Goal: Task Accomplishment & Management: Manage account settings

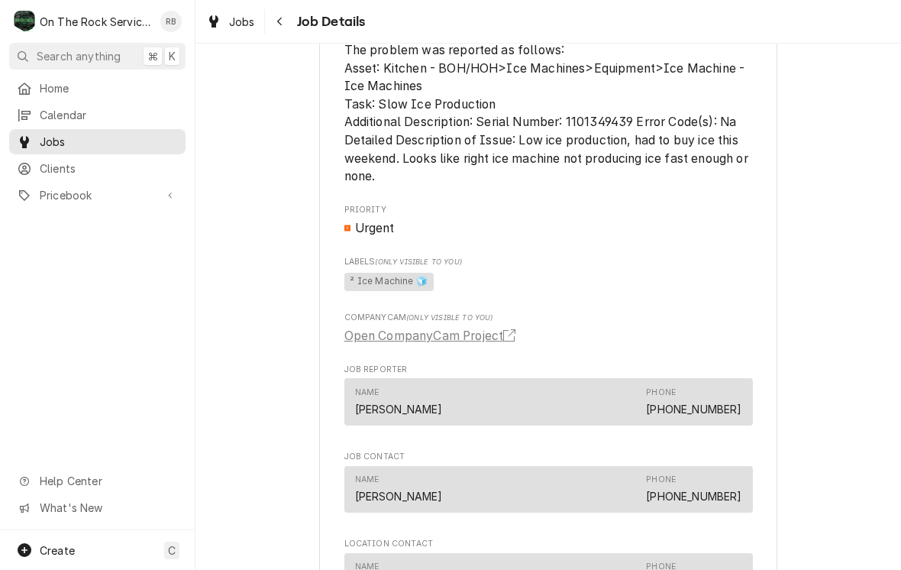
scroll to position [901, 0]
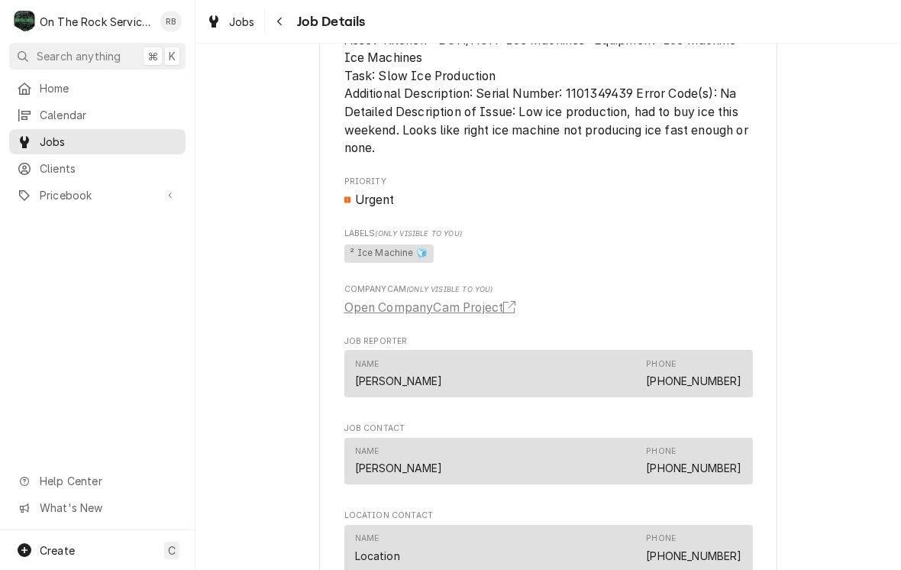
click at [496, 300] on link "Open CompanyCam Project" at bounding box center [432, 308] width 177 height 18
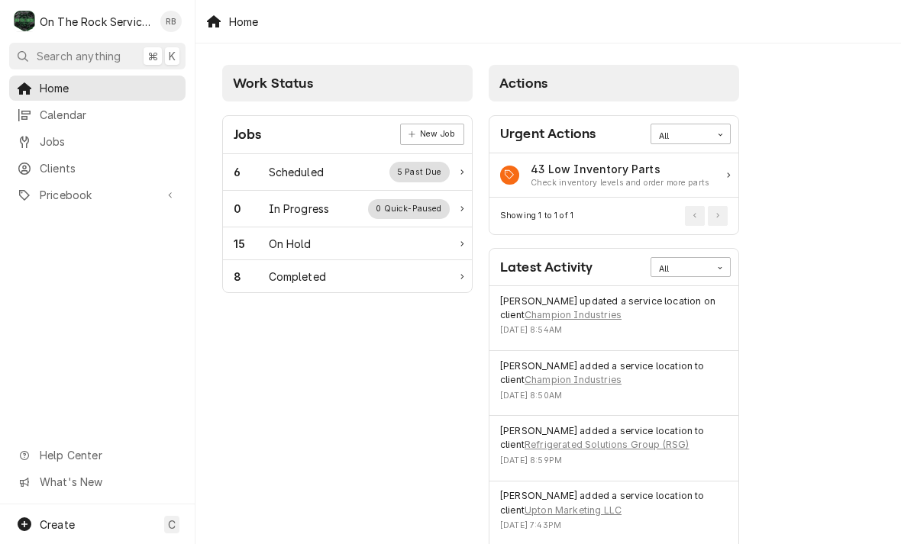
click at [277, 166] on div "Scheduled" at bounding box center [296, 172] width 55 height 16
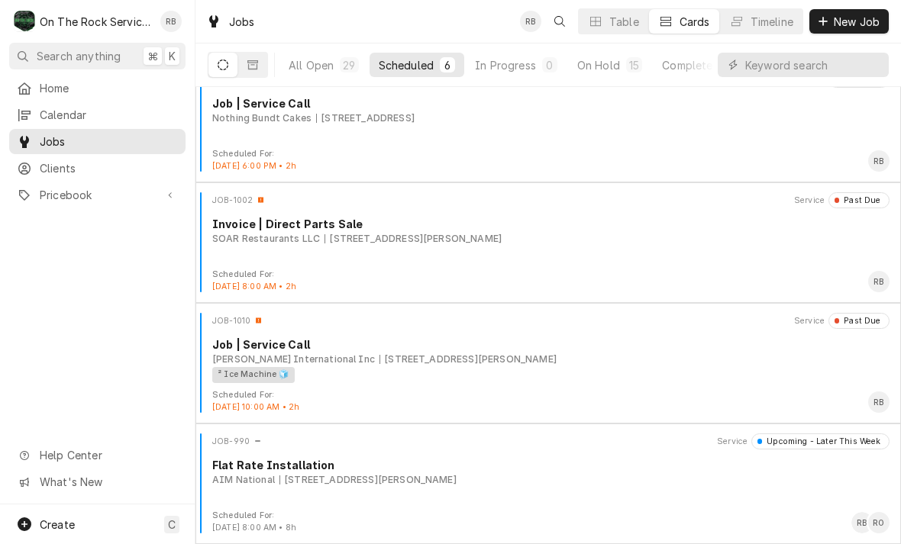
scroll to position [267, 0]
click at [582, 361] on div "Brinker International Inc 3803 Clemson Blvd, Anderson, SC 29621" at bounding box center [550, 360] width 677 height 14
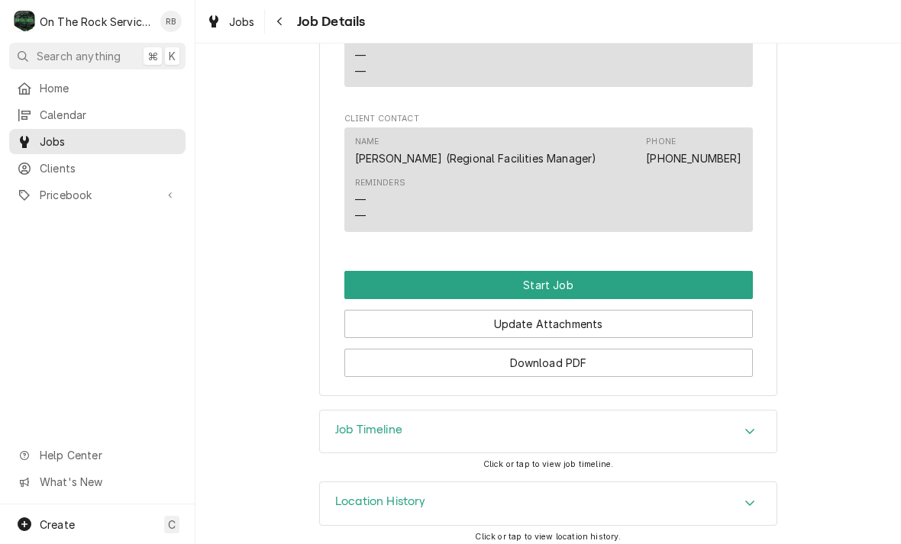
scroll to position [1442, 0]
click at [641, 272] on button "Start Job" at bounding box center [548, 286] width 409 height 28
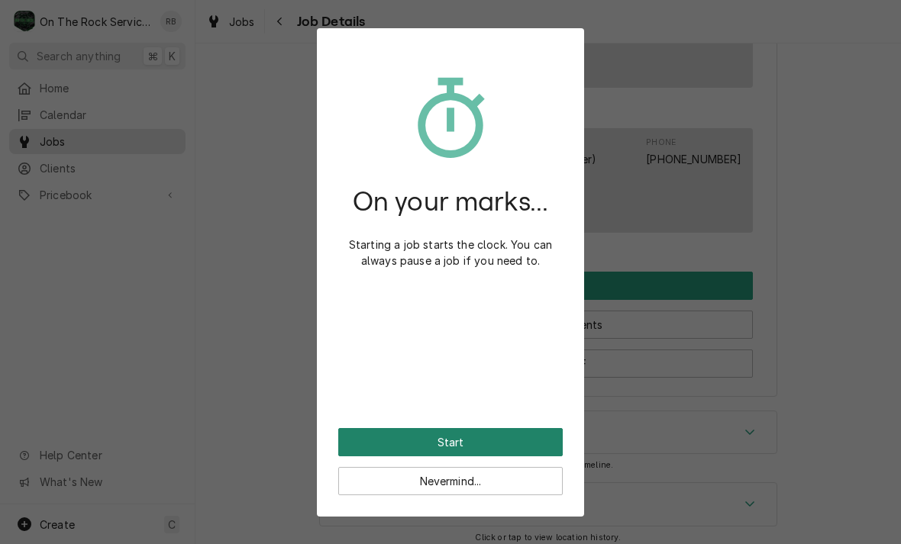
click at [519, 438] on button "Start" at bounding box center [450, 442] width 225 height 28
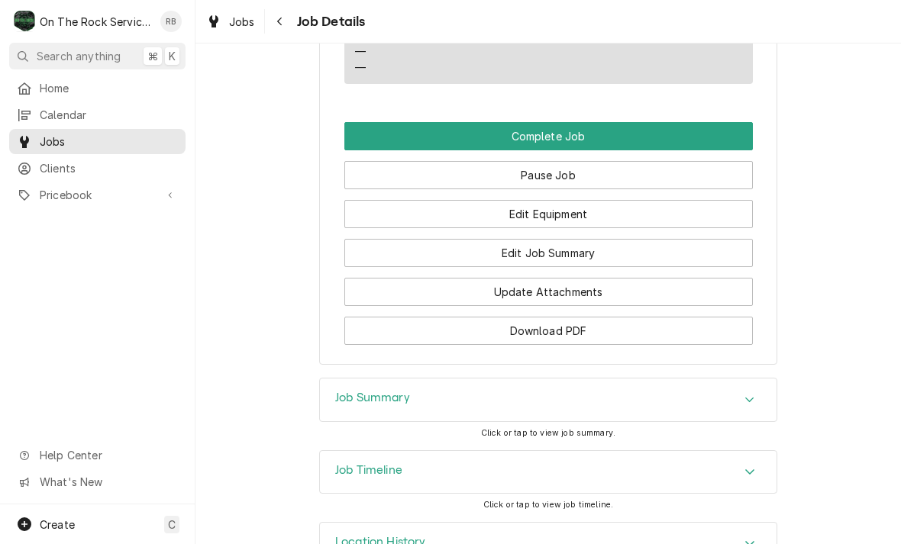
scroll to position [1672, 0]
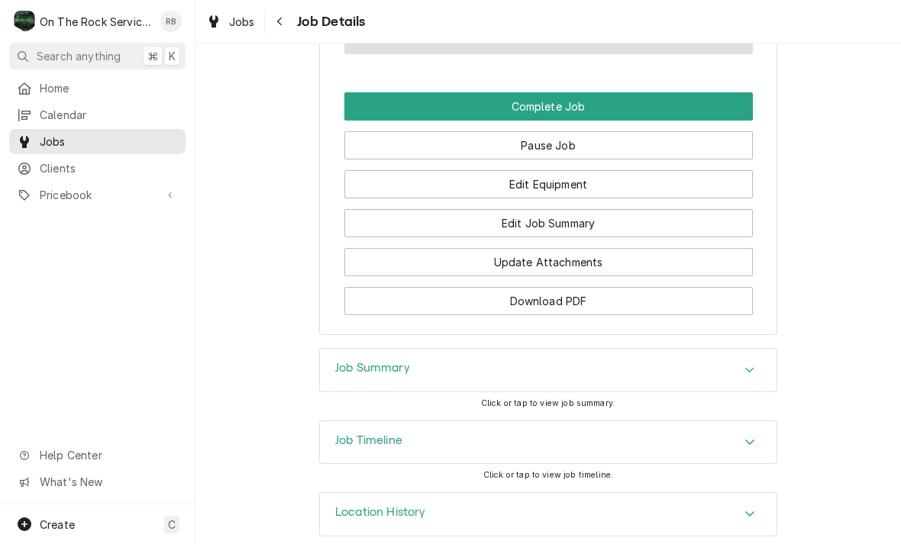
click at [586, 209] on button "Edit Job Summary" at bounding box center [548, 223] width 409 height 28
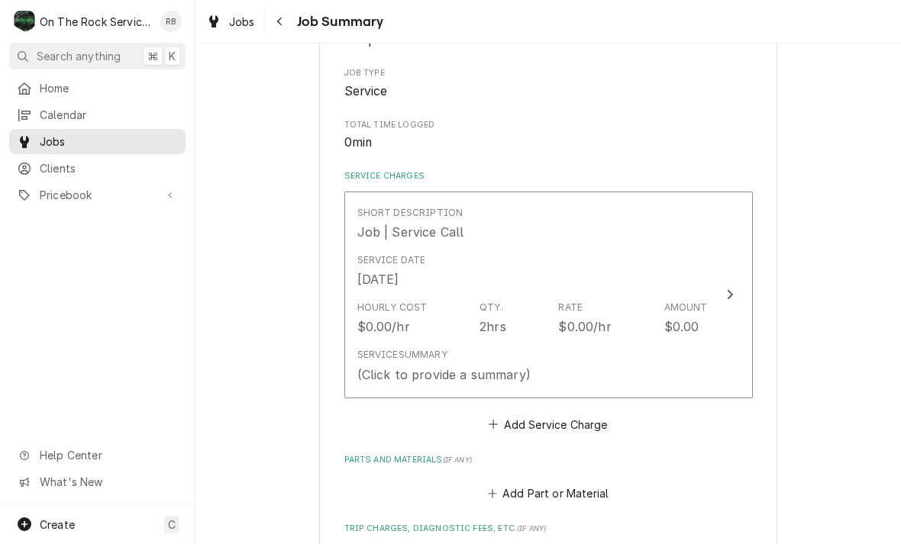
scroll to position [321, 0]
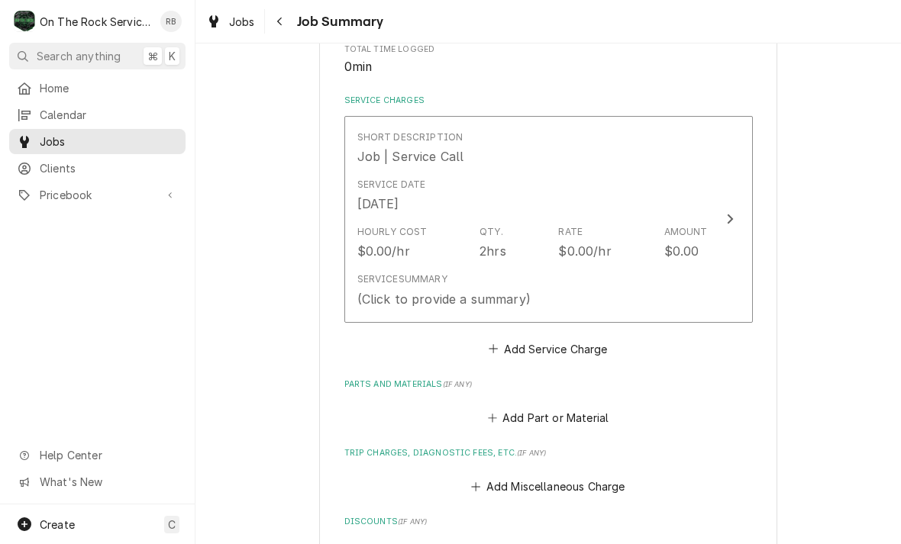
click at [732, 213] on icon "Update Line Item" at bounding box center [730, 219] width 8 height 12
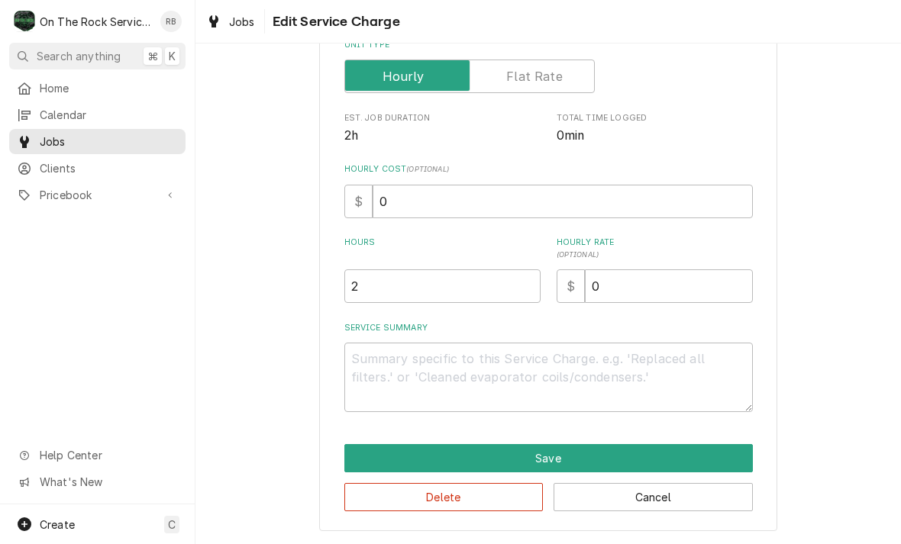
scroll to position [232, 0]
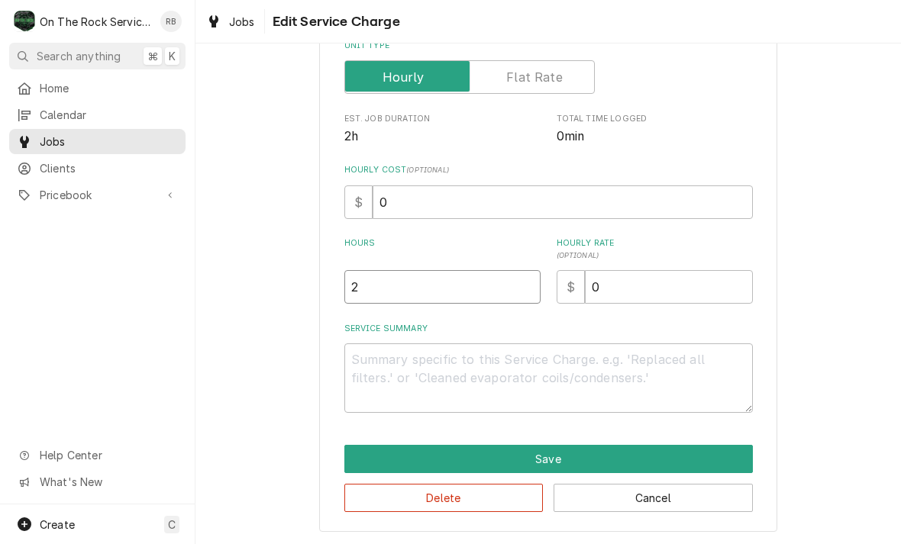
click at [387, 289] on input "2" at bounding box center [442, 287] width 196 height 34
type textarea "x"
type input "1"
click at [383, 357] on textarea "Service Summary" at bounding box center [548, 378] width 409 height 69
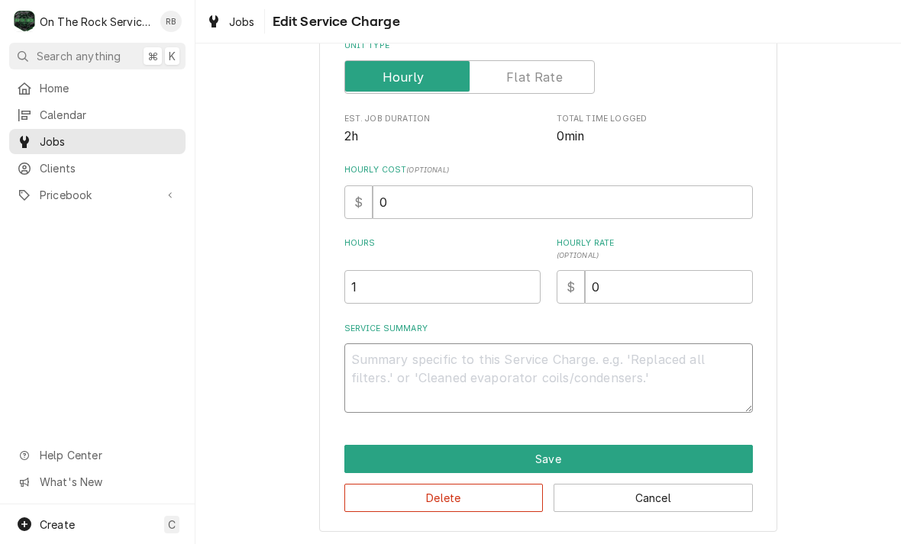
type textarea "x"
type textarea "8"
type textarea "x"
type textarea "8/"
type textarea "x"
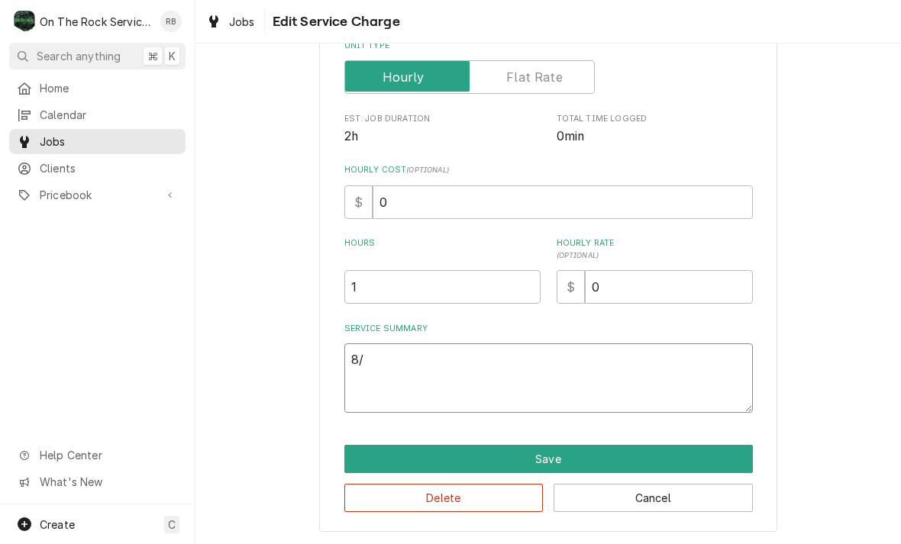
type textarea "8/2"
type textarea "x"
type textarea "8/21"
type textarea "x"
type textarea "8/21/"
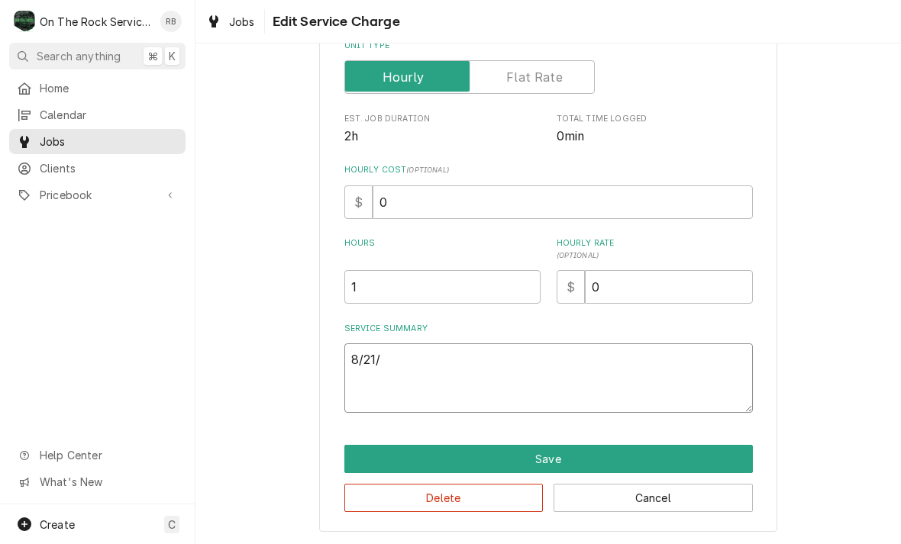
type textarea "x"
type textarea "8/21/2"
type textarea "x"
type textarea "8/21/20"
type textarea "x"
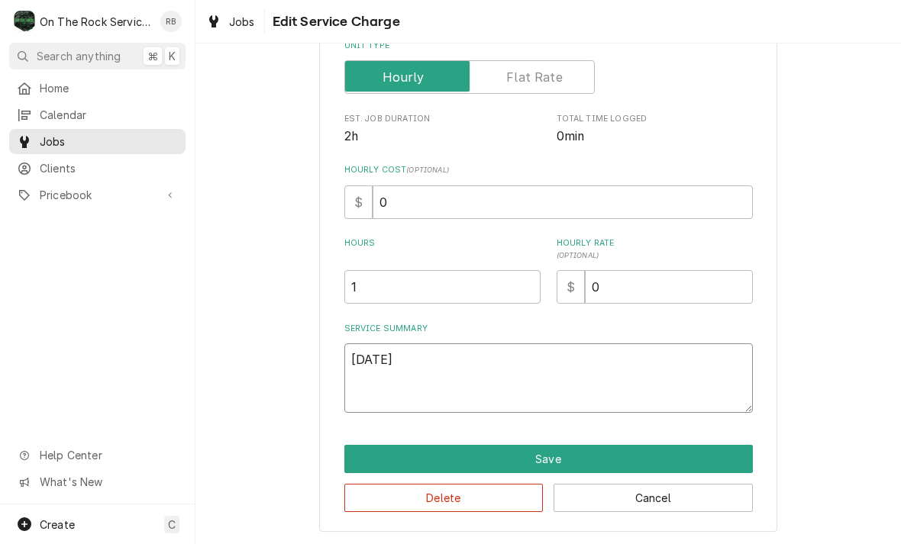
type textarea "8/21/202"
type textarea "x"
type textarea "8/21/2025"
type textarea "x"
type textarea "8/21/2025"
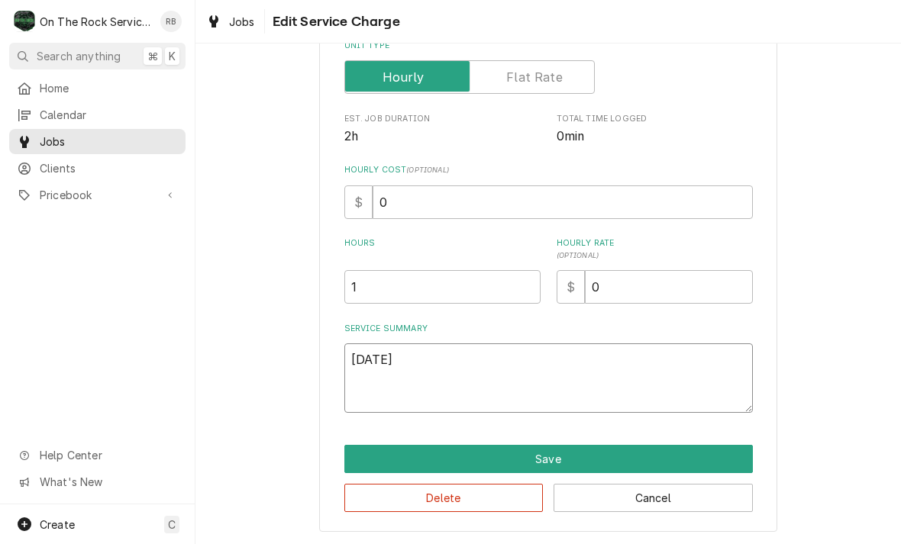
type textarea "x"
type textarea "8/21/2025"
type textarea "x"
type textarea "8/21/2025 R"
type textarea "x"
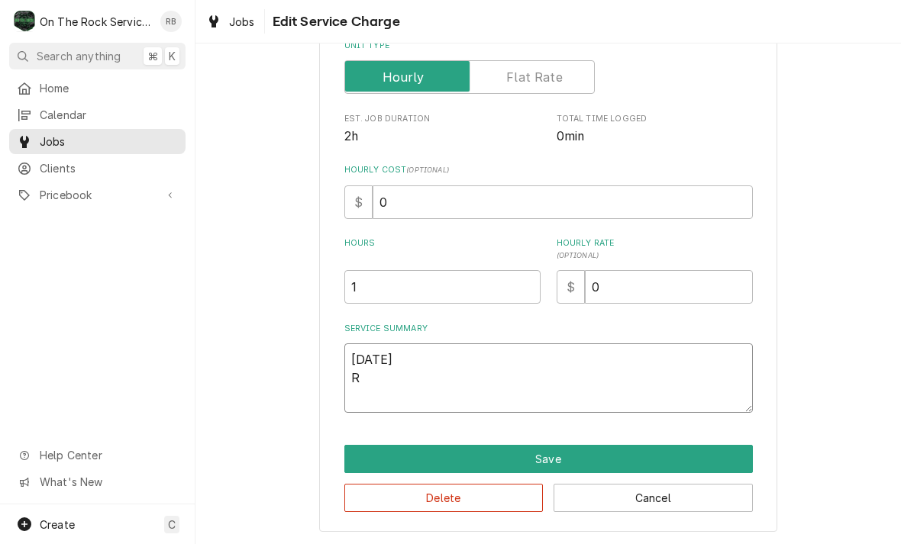
type textarea "8/21/2025 Ra"
type textarea "x"
type textarea "8/21/2025 Ray"
type textarea "x"
type textarea "8/21/2025 Ray"
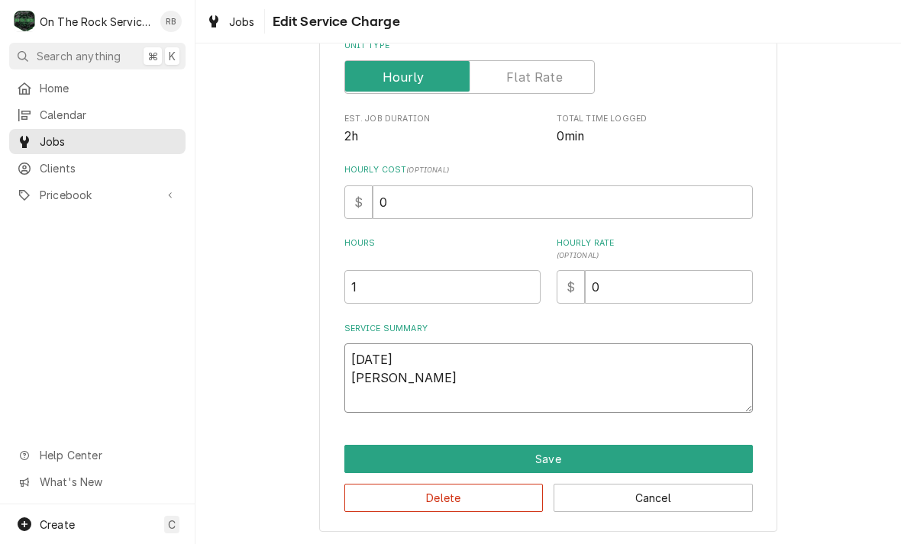
type textarea "x"
type textarea "8/21/2025 Ray p"
type textarea "x"
type textarea "8/21/2025 Ray pr"
type textarea "x"
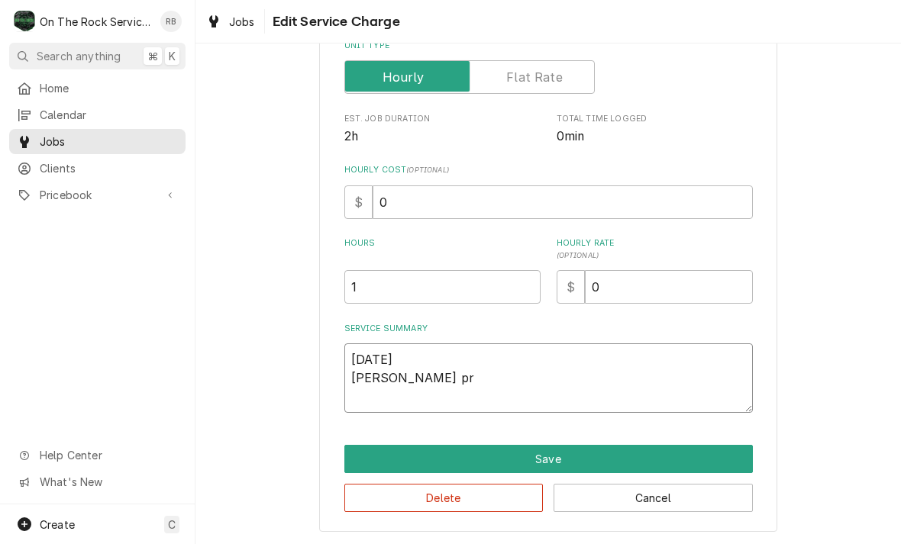
type textarea "8/21/2025 Ray pro"
type textarea "x"
type textarea "8/21/2025 Ray prov"
type textarea "x"
type textarea "8/21/2025 Ray provi"
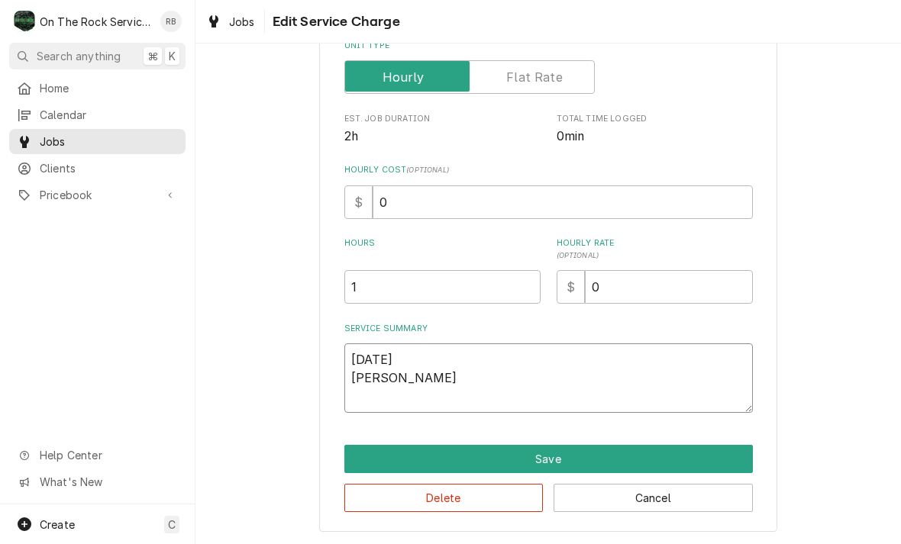
type textarea "x"
type textarea "8/21/2025 Ray provid"
type textarea "x"
type textarea "8/21/2025 Ray provide"
type textarea "x"
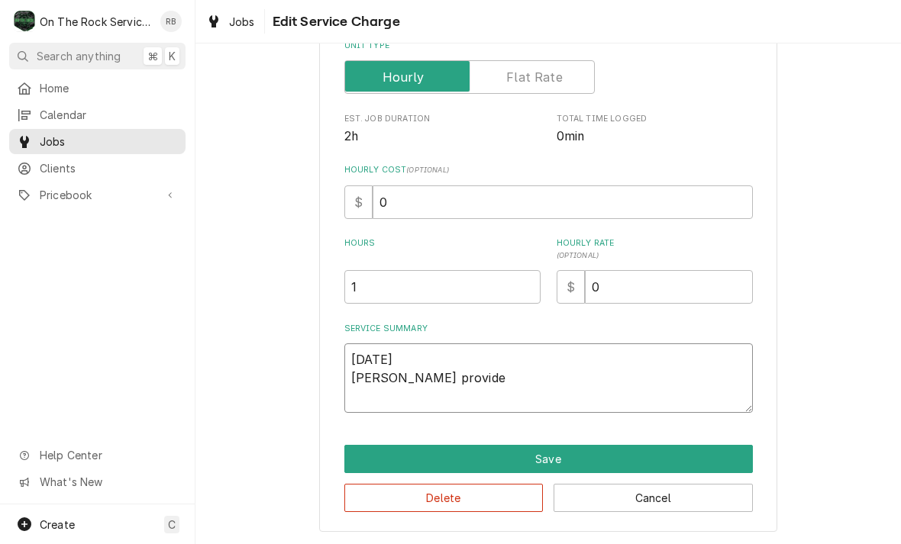
type textarea "8/21/2025 Ray provided"
type textarea "x"
type textarea "8/21/2025 Ray provided"
type textarea "x"
type textarea "8/21/2025 Ray provided s"
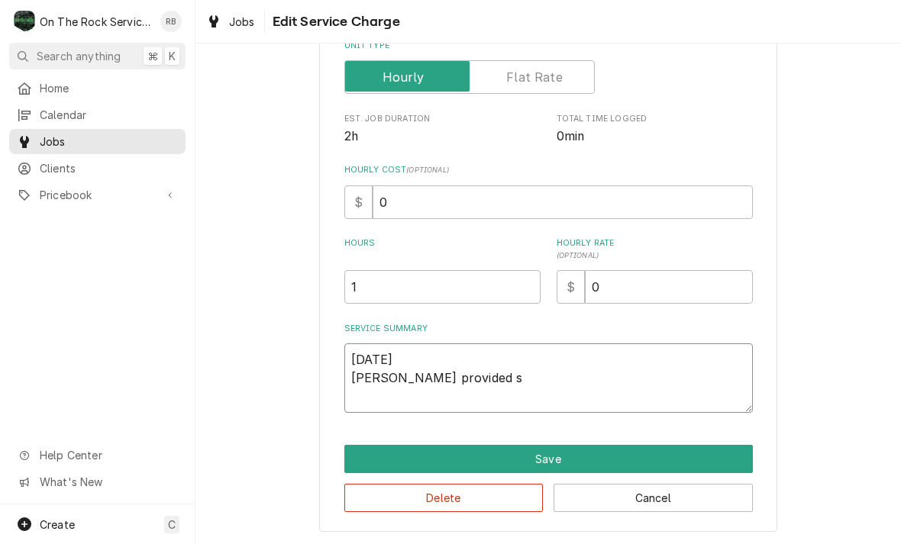
type textarea "x"
type textarea "8/21/2025 Ray provided se"
type textarea "x"
type textarea "8/21/2025 Ray provided ser"
type textarea "x"
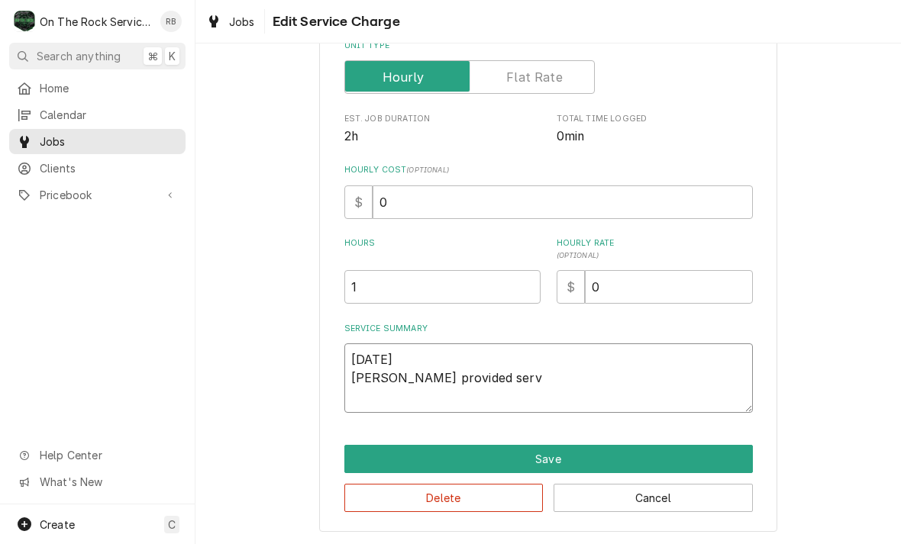
type textarea "8/21/2025 Ray provided servi"
type textarea "x"
type textarea "8/21/2025 Ray provided servic"
type textarea "x"
type textarea "8/21/2025 Ray provided service"
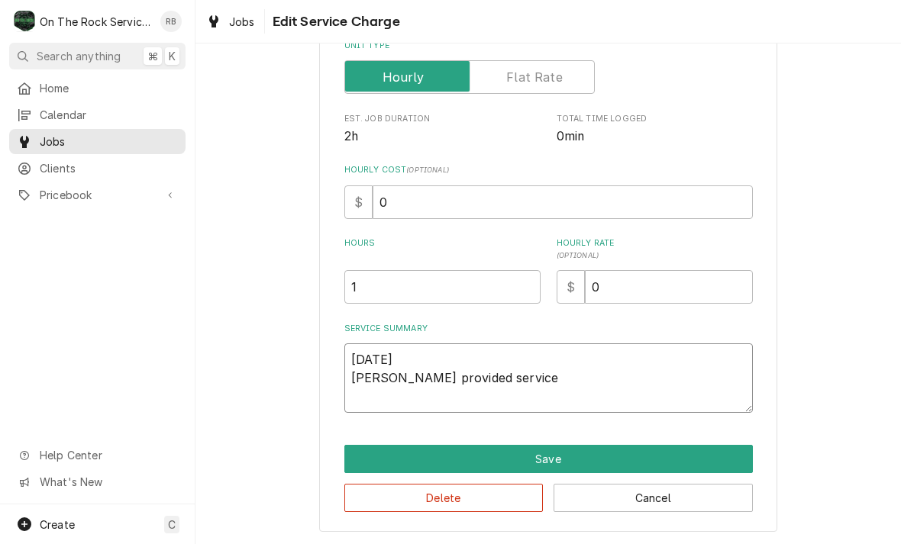
type textarea "x"
type textarea "8/21/2025 Ray provided service"
type textarea "x"
type textarea "8/21/2025 Ray provided service p"
type textarea "x"
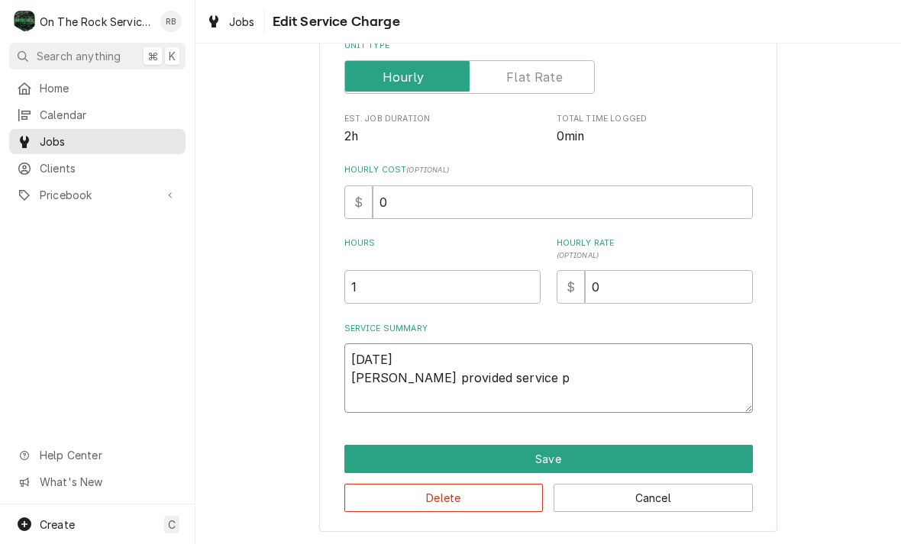
type textarea "8/21/2025 Ray provided service pa"
type textarea "x"
type textarea "8/21/2025 Ray provided service par"
type textarea "x"
type textarea "8/21/2025 Ray provided service part"
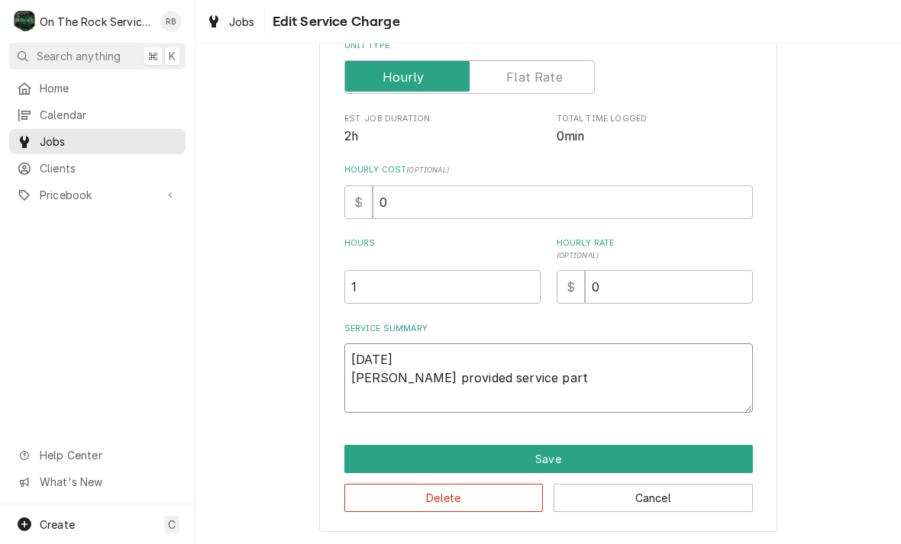
type textarea "x"
type textarea "8/21/2025 Ray provided service parts"
type textarea "x"
type textarea "8/21/2025 Ray provided service parts"
type textarea "x"
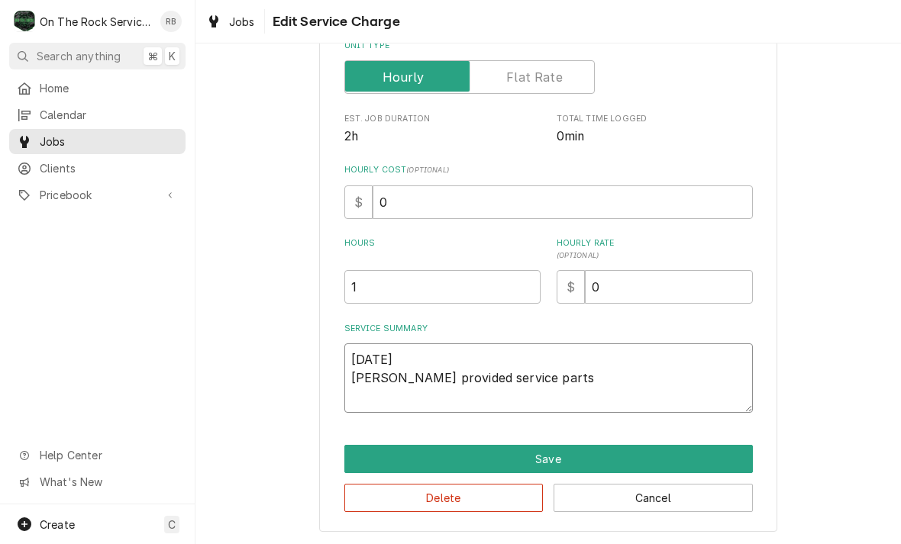
type textarea "8/21/2025 Ray provided service parts a"
type textarea "x"
type textarea "8/21/2025 Ray provided service parts an"
type textarea "x"
type textarea "8/21/2025 Ray provided service parts and"
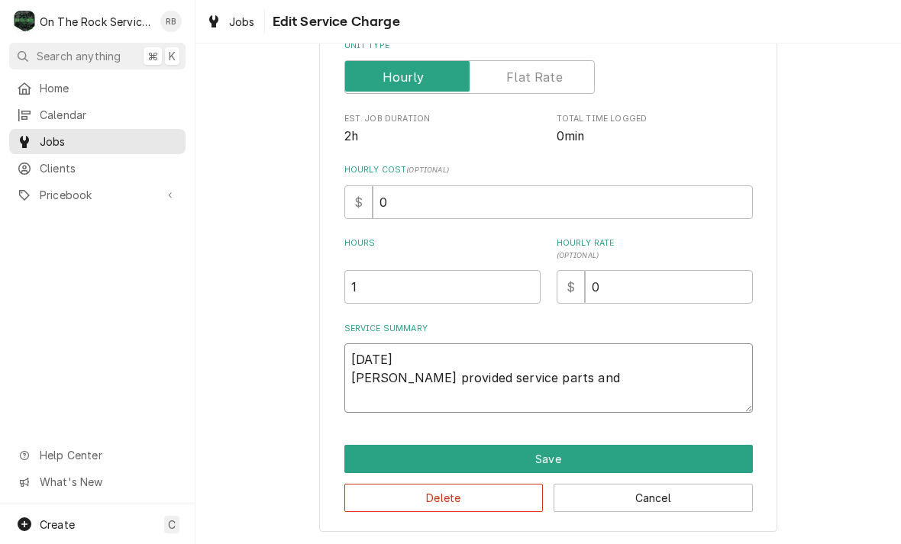
type textarea "x"
type textarea "8/21/2025 Ray provided service parts and"
type textarea "x"
type textarea "8/21/2025 Ray provided service parts and l"
type textarea "x"
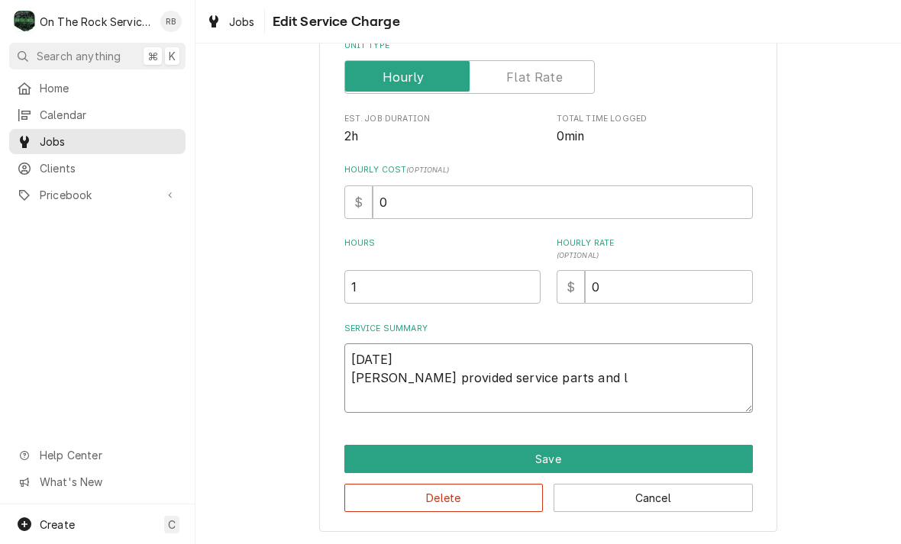
type textarea "8/21/2025 Ray provided service parts and la"
type textarea "x"
type textarea "8/21/2025 Ray provided service parts and lab"
type textarea "x"
type textarea "8/21/2025 Ray provided service parts and labo"
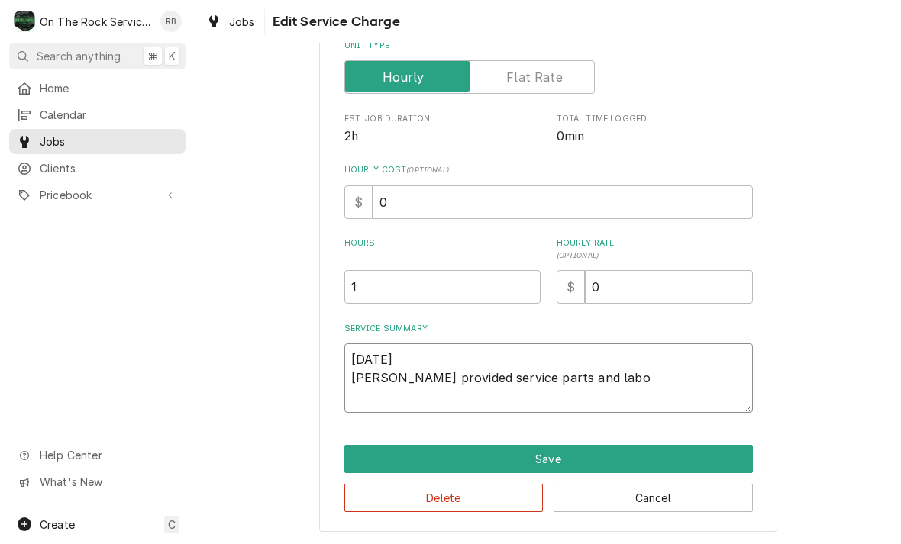
type textarea "x"
type textarea "8/21/2025 Ray provided service parts and labor"
type textarea "x"
type textarea "8/21/2025 Ray provided service parts and labor"
type textarea "x"
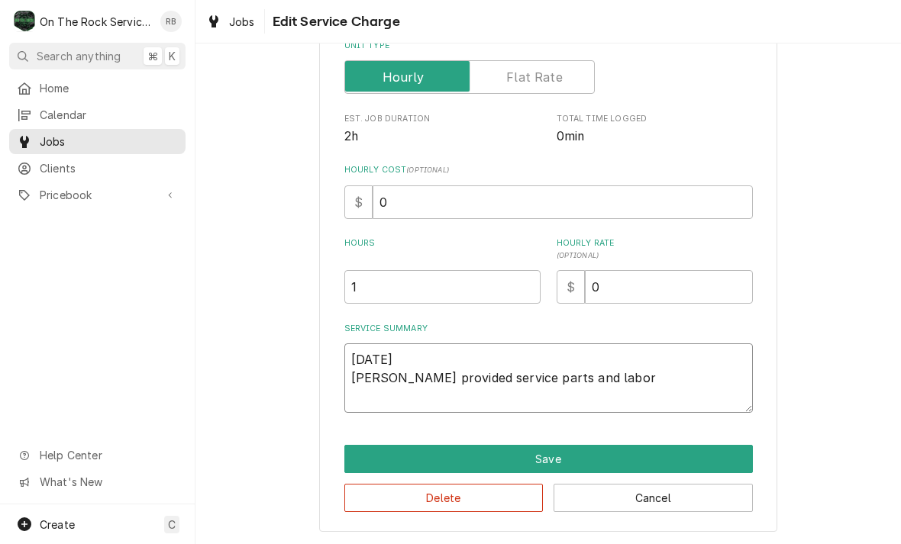
type textarea "8/21/2025 Ray provided service parts and labor t"
type textarea "x"
type textarea "8/21/2025 Ray provided service parts and labor to"
type textarea "x"
type textarea "8/21/2025 Ray provided service parts and labor to"
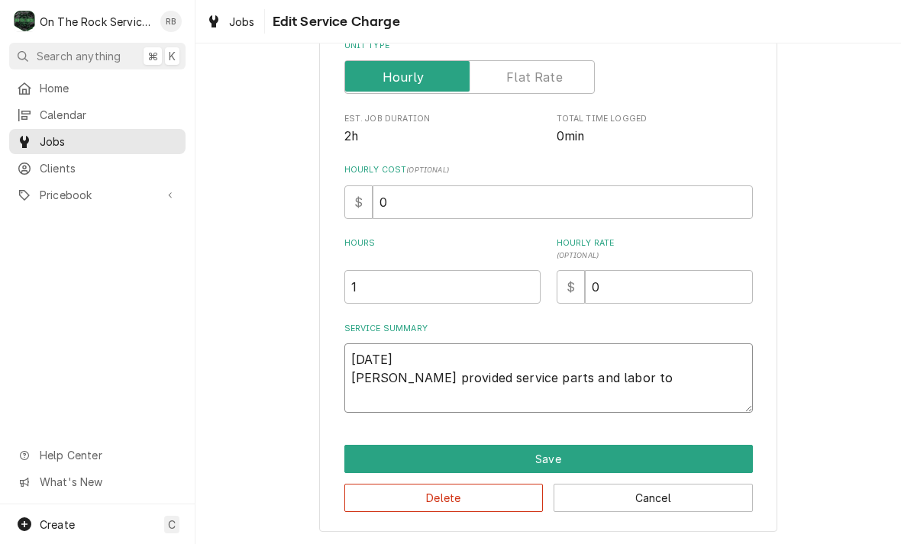
type textarea "x"
type textarea "8/21/2025 Ray provided service parts and labor to d"
type textarea "x"
type textarea "8/21/2025 Ray provided service parts and labor to di"
type textarea "x"
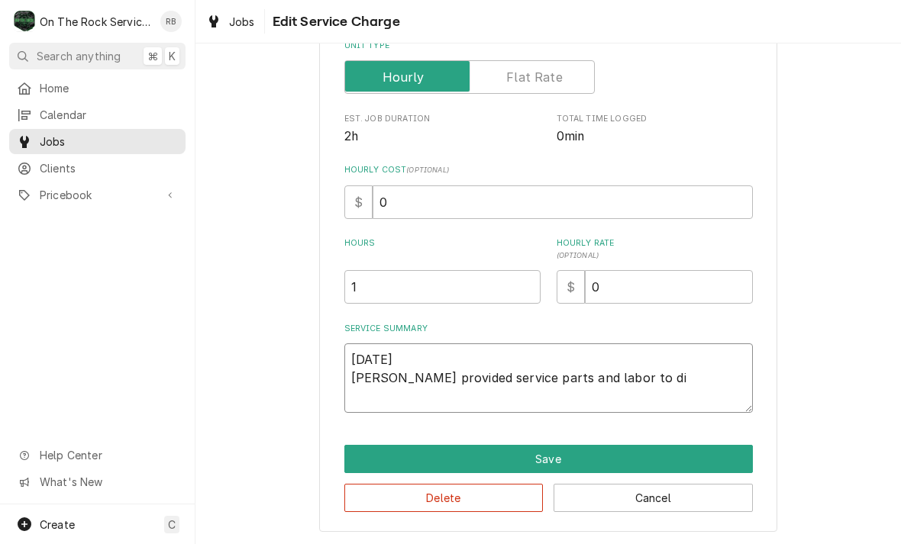
type textarea "8/21/2025 Ray provided service parts and labor to dia"
type textarea "x"
type textarea "8/21/2025 Ray provided service parts and labor to diag"
type textarea "x"
type textarea "8/21/2025 Ray provided service parts and labor to diagnose"
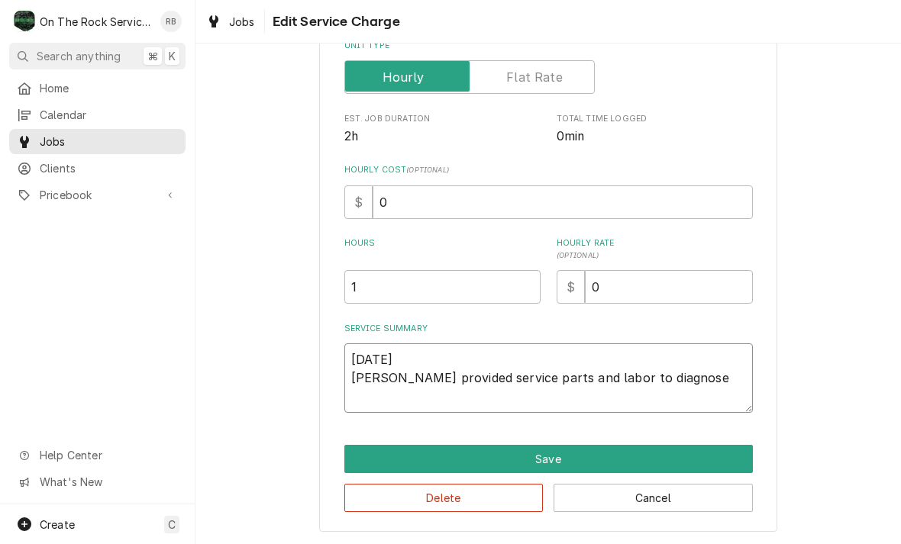
type textarea "x"
type textarea "8/21/2025 Ray provided service parts and labor to diagnose"
type textarea "x"
type textarea "8/21/2025 Ray provided service parts and labor to diagnose i"
type textarea "x"
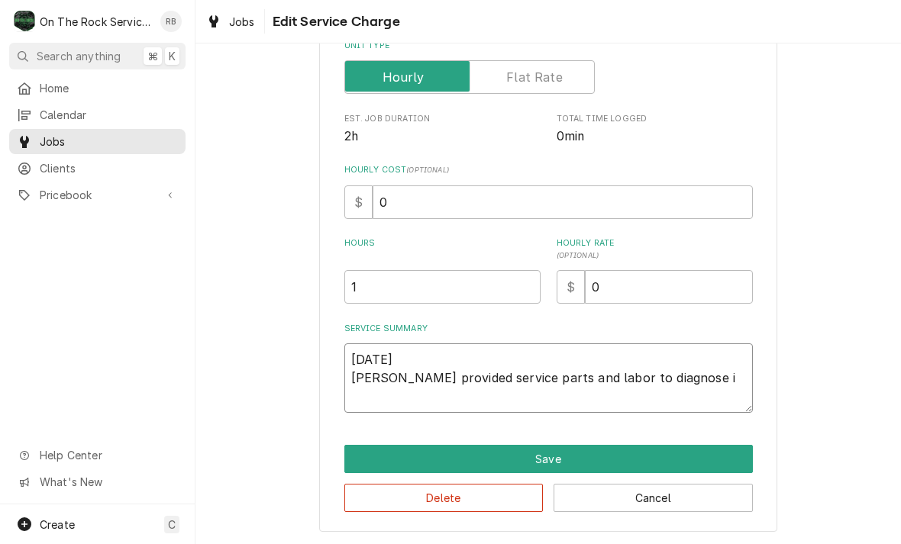
type textarea "8/21/2025 Ray provided service parts and labor to diagnose ic"
type textarea "x"
type textarea "8/21/2025 Ray provided service parts and labor to diagnose ice"
type textarea "x"
type textarea "8/21/2025 Ray provided service parts and labor to diagnose ice"
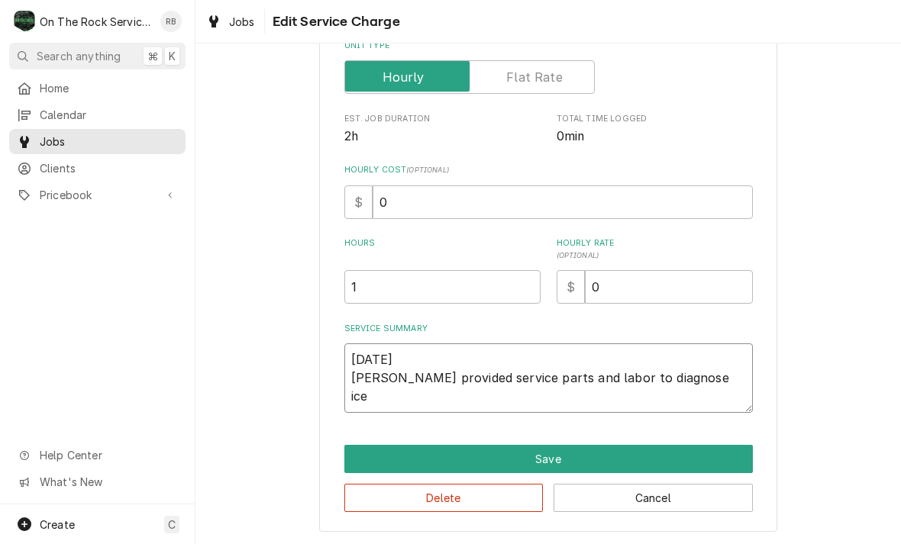
type textarea "x"
type textarea "8/21/2025 Ray provided service parts and labor to diagnose ice m"
type textarea "x"
type textarea "8/21/2025 Ray provided service parts and labor to diagnose ice ma"
type textarea "x"
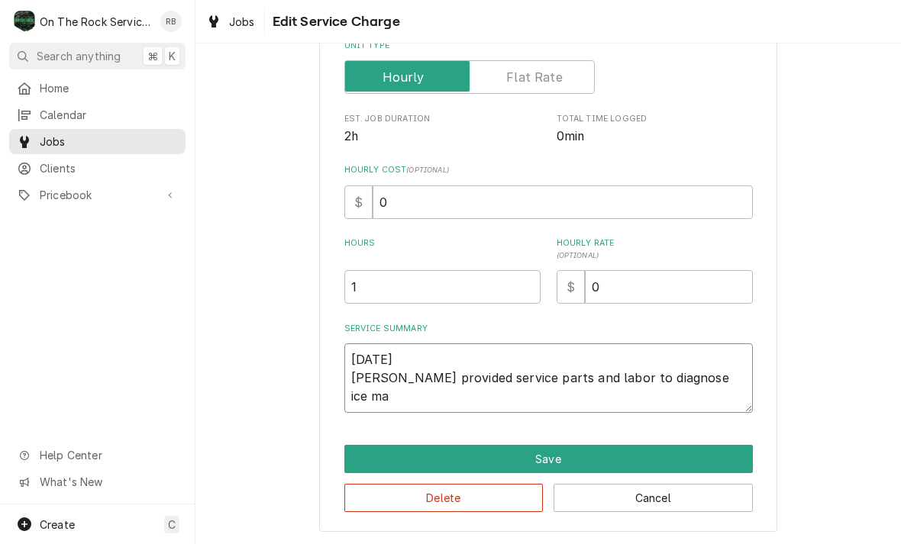
type textarea "8/21/2025 Ray provided service parts and labor to diagnose ice mac"
type textarea "x"
type textarea "8/21/2025 Ray provided service parts and labor to diagnose ice mach"
type textarea "x"
type textarea "8/21/2025 Ray provided service parts and labor to diagnose ice machi"
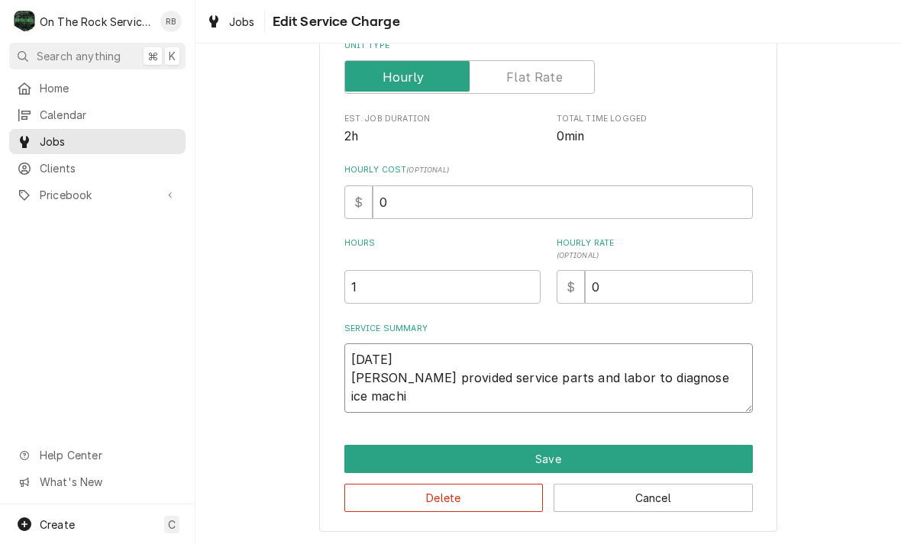
type textarea "x"
type textarea "8/21/2025 Ray provided service parts and labor to diagnose ice machin"
type textarea "x"
type textarea "8/21/2025 Ray provided service parts and labor to diagnose ice machinf"
type textarea "x"
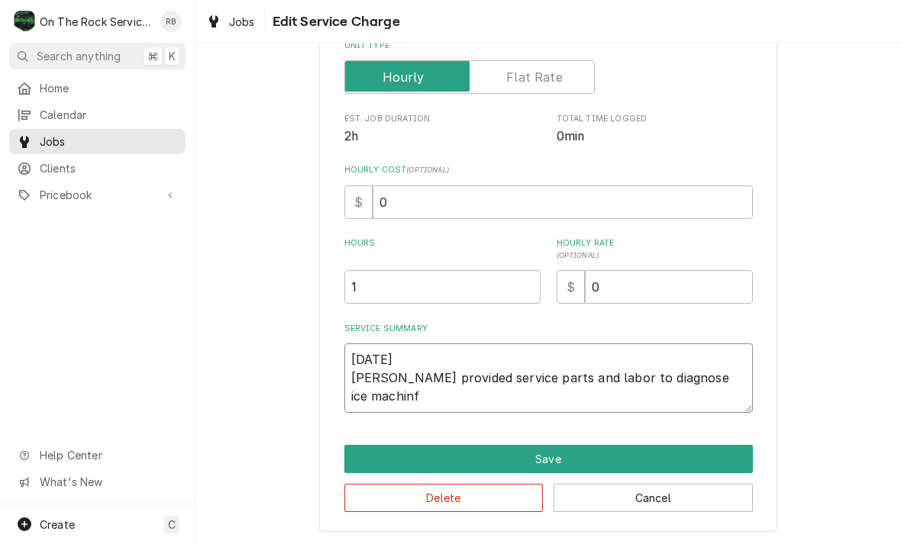
type textarea "8/21/2025 Ray provided service parts and labor to diagnose ice machin"
type textarea "x"
type textarea "8/21/2025 Ray provided service parts and labor to diagnose ice machine"
type textarea "x"
type textarea "8/21/2025 Ray provided service parts and labor to diagnose ice machine."
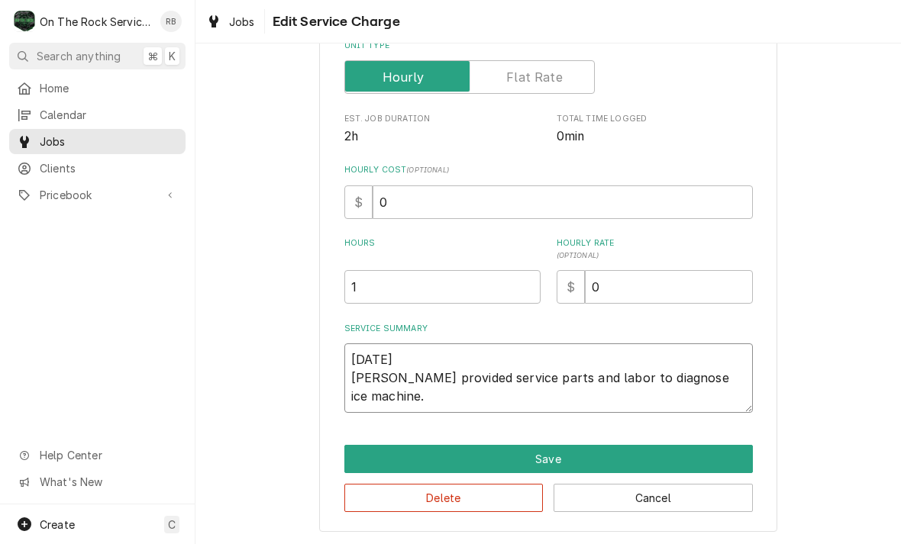
type textarea "x"
type textarea "8/21/2025 Ray provided service parts and labor to diagnose ice machine."
type textarea "x"
type textarea "8/21/2025 Ray provided service parts and labor to diagnose ice machine. T"
type textarea "x"
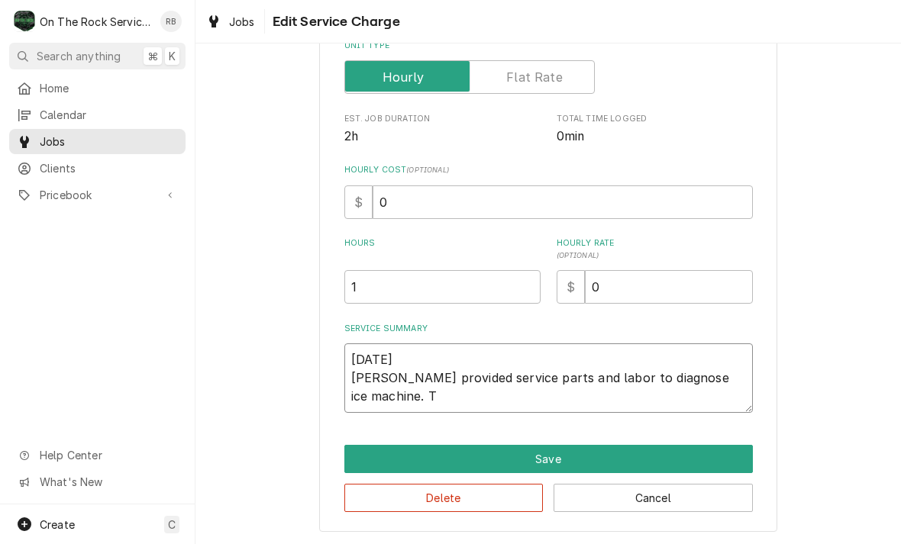
type textarea "8/21/2025 Ray provided service parts and labor to diagnose ice machine. Te"
type textarea "x"
type textarea "8/21/2025 Ray provided service parts and labor to diagnose ice machine. Tec"
type textarea "x"
type textarea "8/21/2025 Ray provided service parts and labor to diagnose ice machine. Tech"
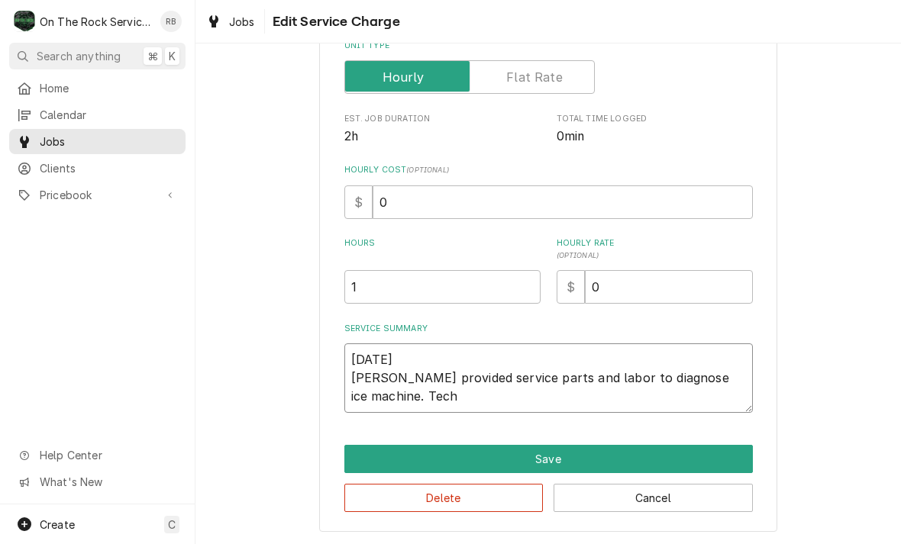
type textarea "x"
type textarea "8/21/2025 Ray provided service parts and labor to diagnose ice machine. Tech"
type textarea "x"
type textarea "8/21/2025 Ray provided service parts and labor to diagnose ice machine. Tech f"
type textarea "x"
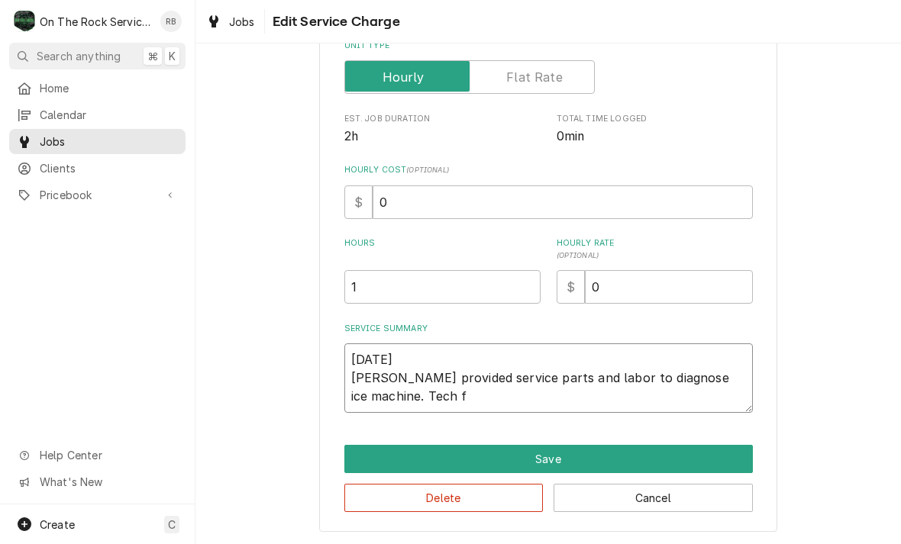
type textarea "8/21/2025 Ray provided service parts and labor to diagnose ice machine. Tech fo"
type textarea "x"
type textarea "8/21/2025 Ray provided service parts and labor to diagnose ice machine. Tech fou"
type textarea "x"
type textarea "8/21/2025 Ray provided service parts and labor to diagnose ice machine. Tech fo…"
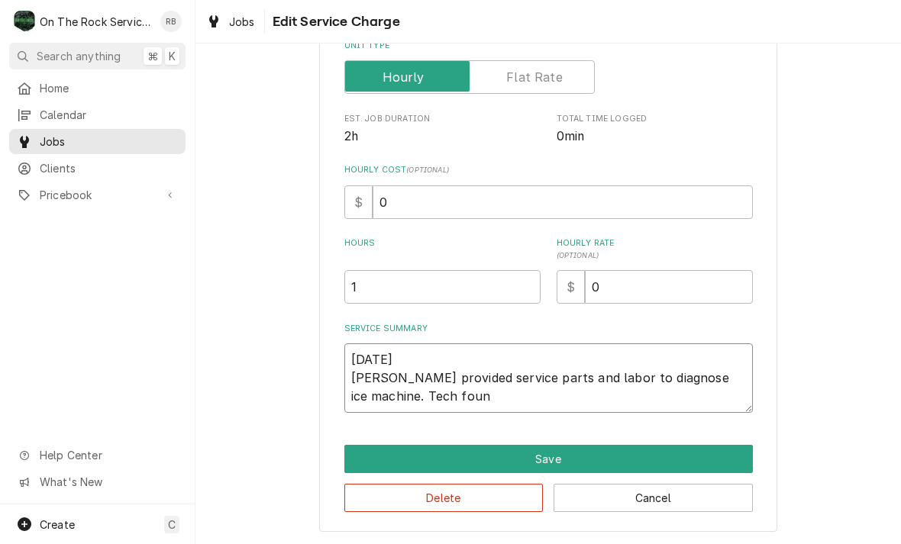
type textarea "x"
type textarea "8/21/2025 Ray provided service parts and labor to diagnose ice machine. Tech fo…"
type textarea "x"
type textarea "8/21/2025 Ray provided service parts and labor to diagnose ice machine. Tech fo…"
type textarea "x"
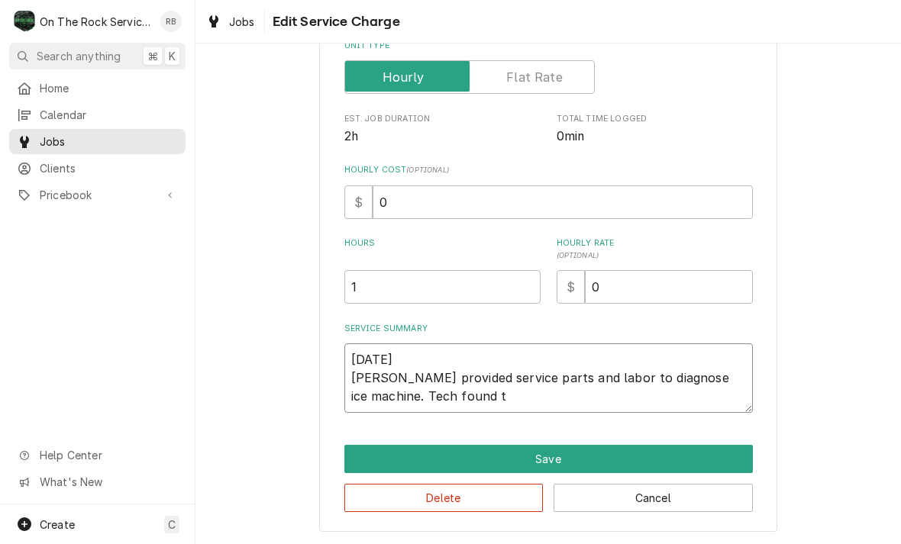
type textarea "8/21/2025 Ray provided service parts and labor to diagnose ice machine. Tech fo…"
type textarea "x"
type textarea "8/21/2025 Ray provided service parts and labor to diagnose ice machine. Tech fo…"
type textarea "x"
type textarea "8/21/2025 Ray provided service parts and labor to diagnose ice machine. Tech fo…"
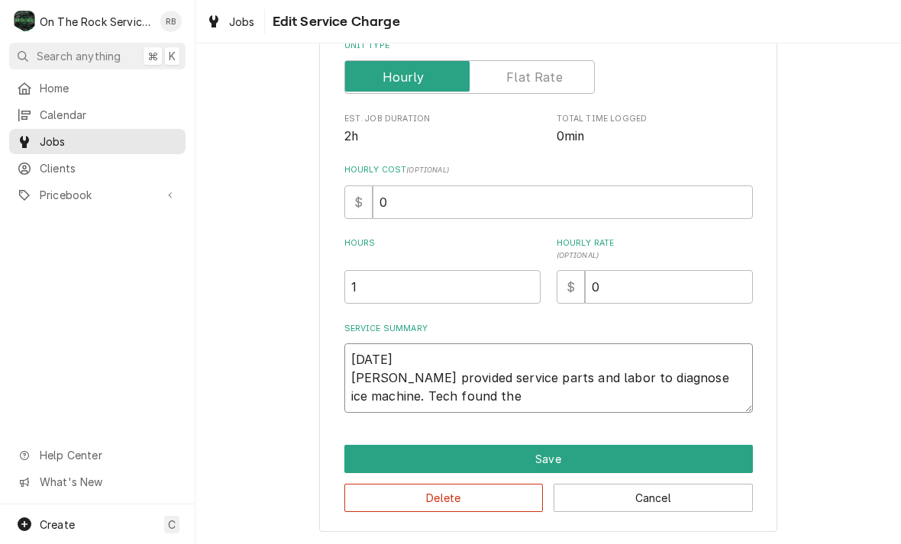
type textarea "x"
type textarea "8/21/2025 Ray provided service parts and labor to diagnose ice machine. Tech fo…"
type textarea "x"
type textarea "8/21/2025 Ray provided service parts and labor to diagnose ice machine. Tech fo…"
type textarea "x"
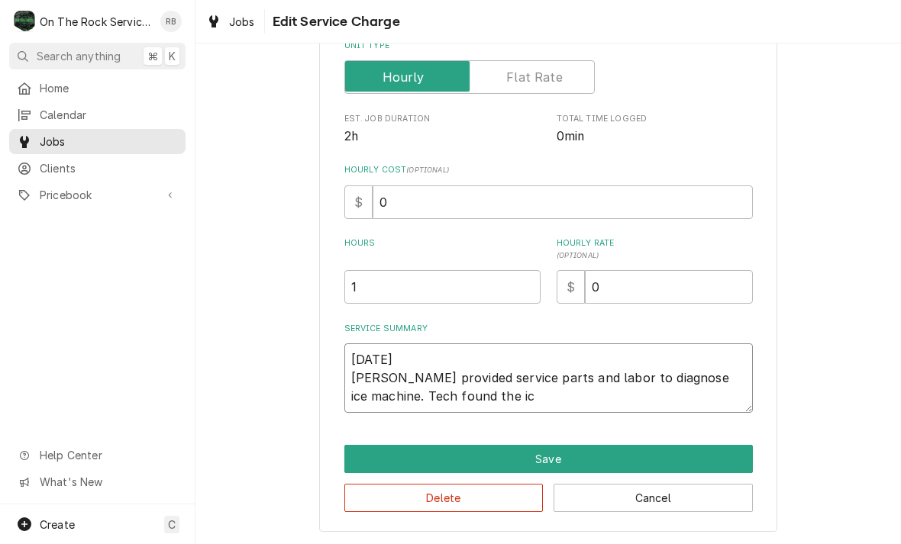
type textarea "8/21/2025 Ray provided service parts and labor to diagnose ice machine. Tech fo…"
type textarea "x"
type textarea "8/21/2025 Ray provided service parts and labor to diagnose ice machine. Tech fo…"
type textarea "x"
type textarea "8/21/2025 Ray provided service parts and labor to diagnose ice machine. Tech fo…"
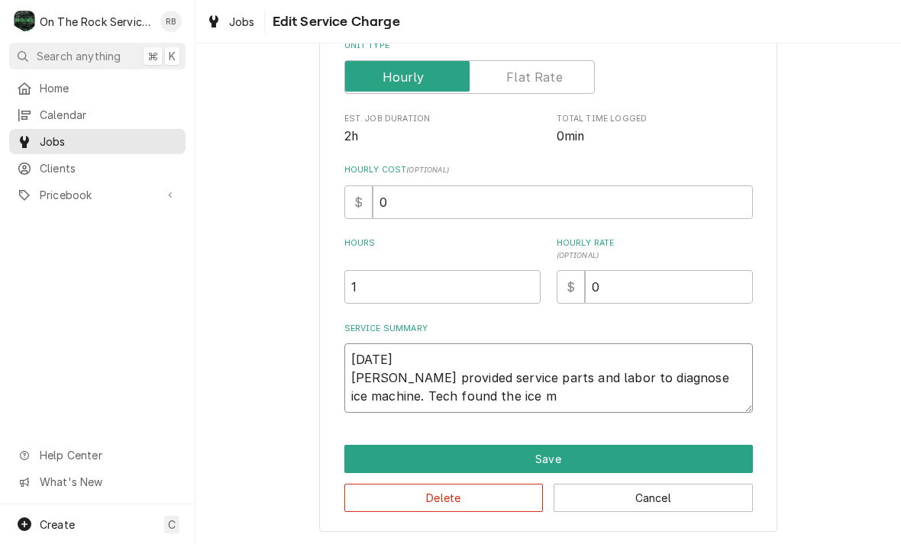
type textarea "x"
type textarea "8/21/2025 Ray provided service parts and labor to diagnose ice machine. Tech fo…"
type textarea "x"
type textarea "8/21/2025 Ray provided service parts and labor to diagnose ice machine. Tech fo…"
type textarea "x"
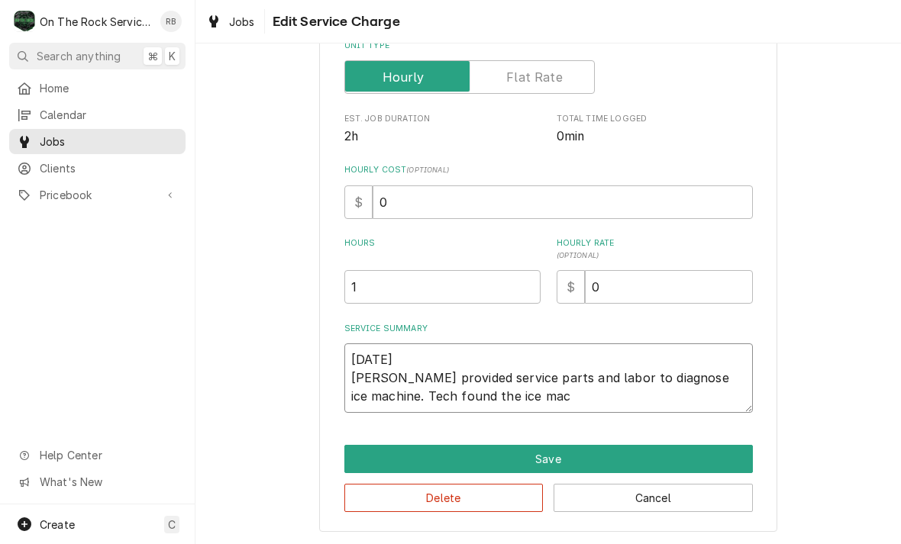
type textarea "8/21/2025 Ray provided service parts and labor to diagnose ice machine. Tech fo…"
type textarea "x"
type textarea "8/21/2025 Ray provided service parts and labor to diagnose ice machine. Tech fo…"
type textarea "x"
type textarea "8/21/2025 Ray provided service parts and labor to diagnose ice machine. Tech fo…"
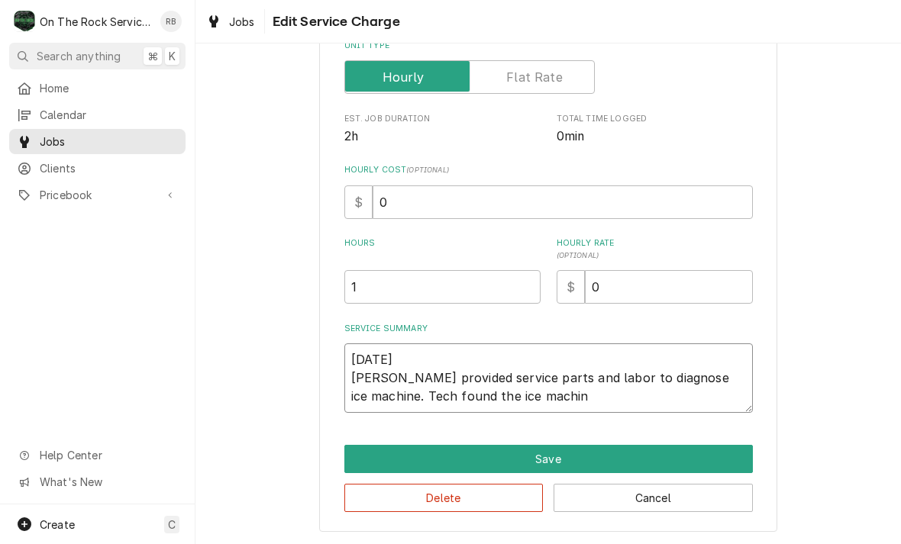
type textarea "x"
type textarea "8/21/2025 Ray provided service parts and labor to diagnose ice machine. Tech fo…"
type textarea "x"
type textarea "8/21/2025 Ray provided service parts and labor to diagnose ice machine. Tech fo…"
type textarea "x"
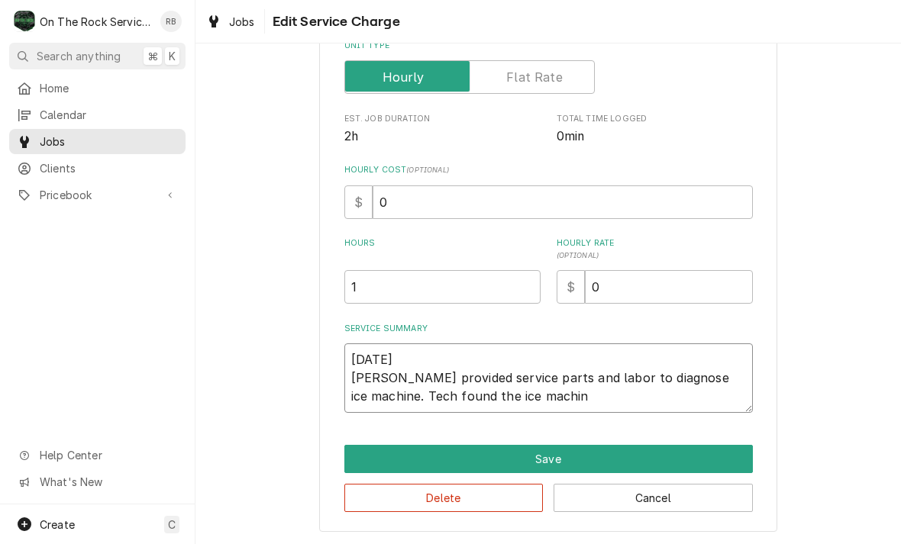
type textarea "8/21/2025 Ray provided service parts and labor to diagnose ice machine. Tech fo…"
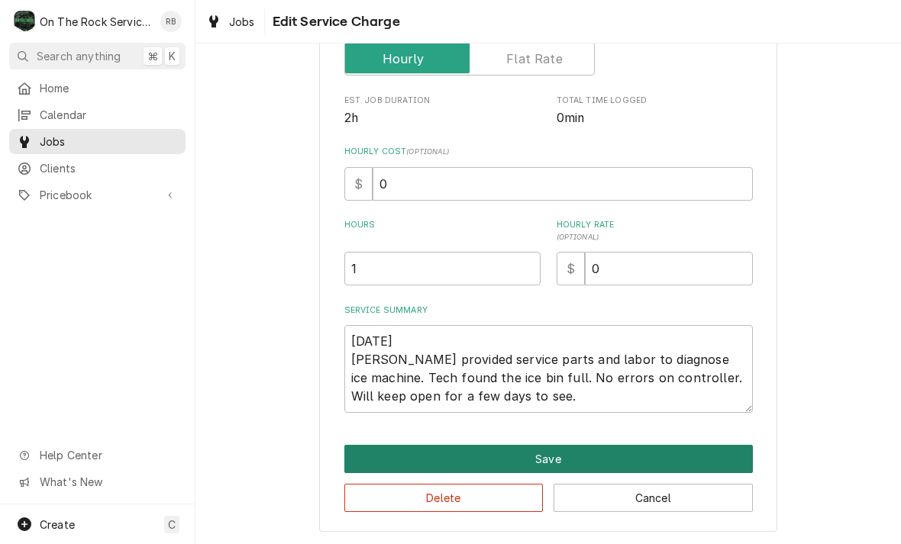
click at [711, 447] on button "Save" at bounding box center [548, 459] width 409 height 28
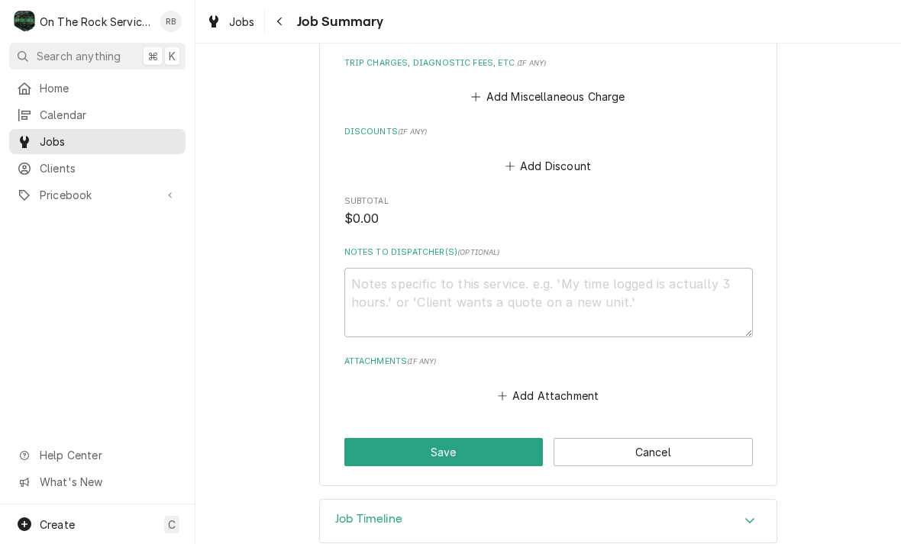
scroll to position [784, 0]
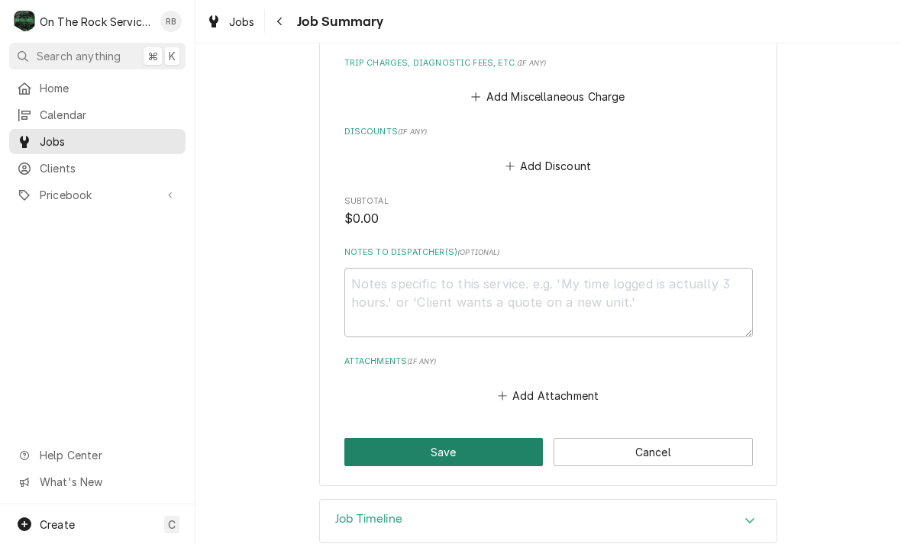
click at [463, 438] on button "Save" at bounding box center [443, 452] width 199 height 28
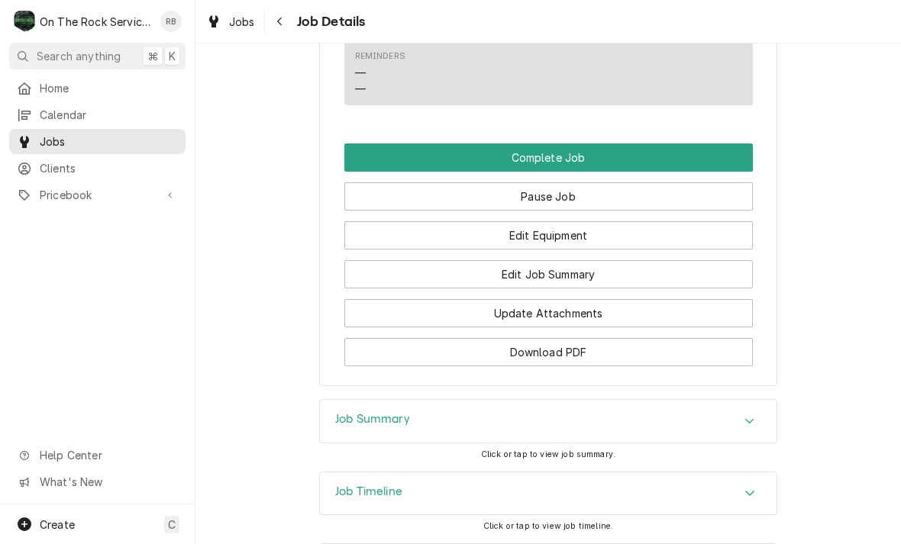
scroll to position [1804, 0]
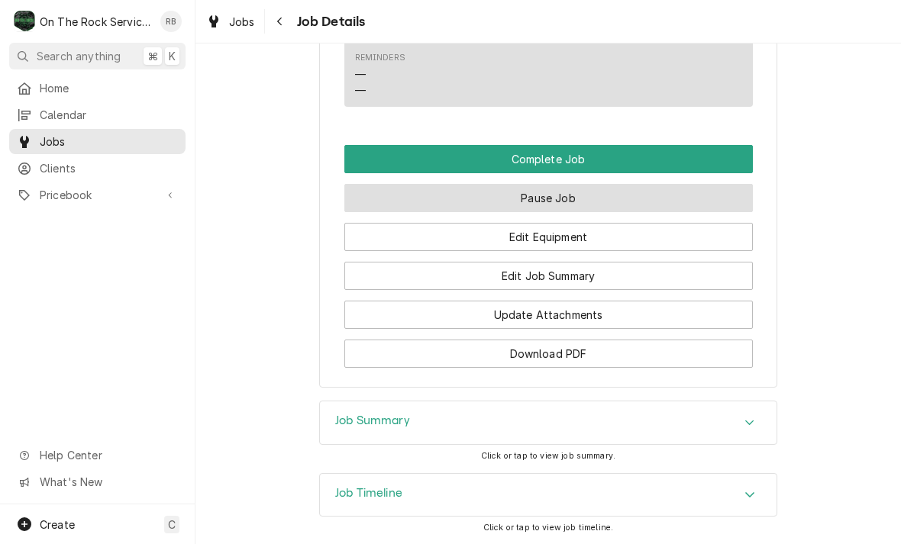
click at [618, 184] on button "Pause Job" at bounding box center [548, 198] width 409 height 28
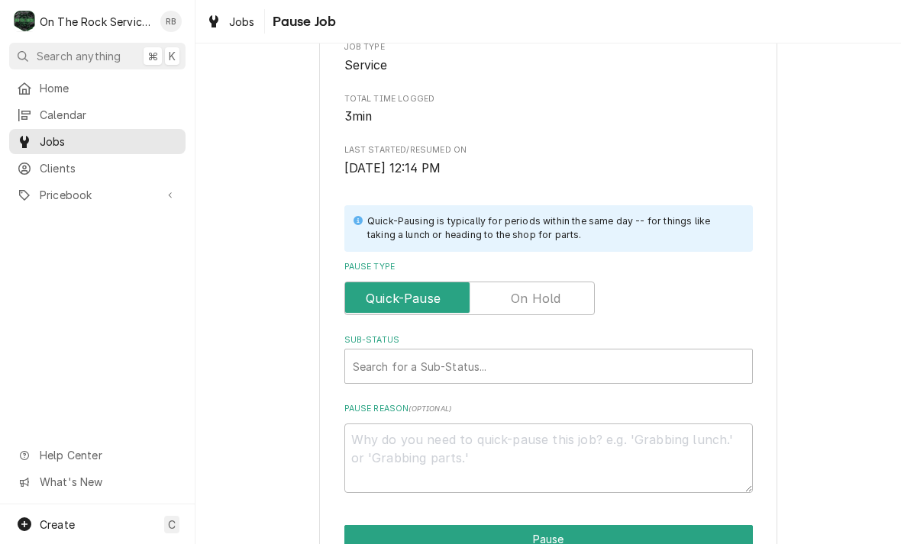
scroll to position [280, 0]
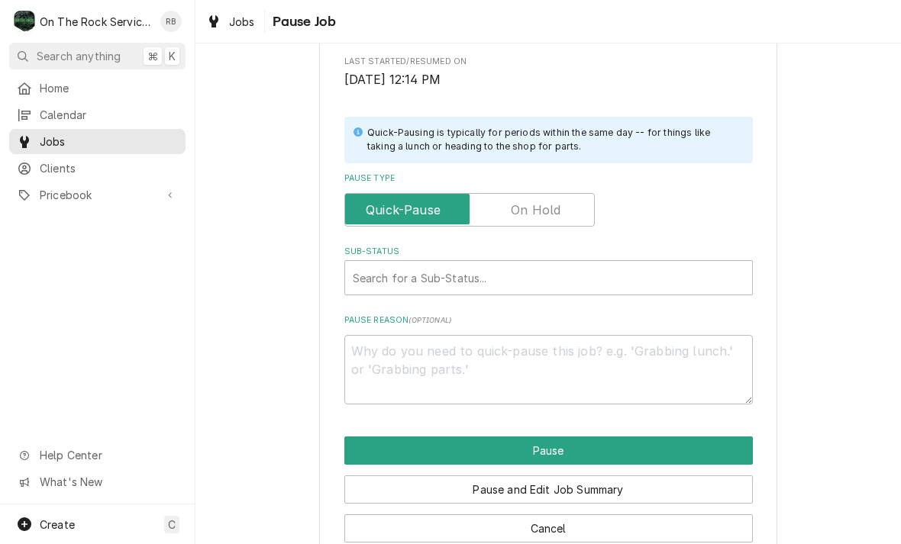
click at [575, 196] on input "Pause Type" at bounding box center [469, 210] width 237 height 34
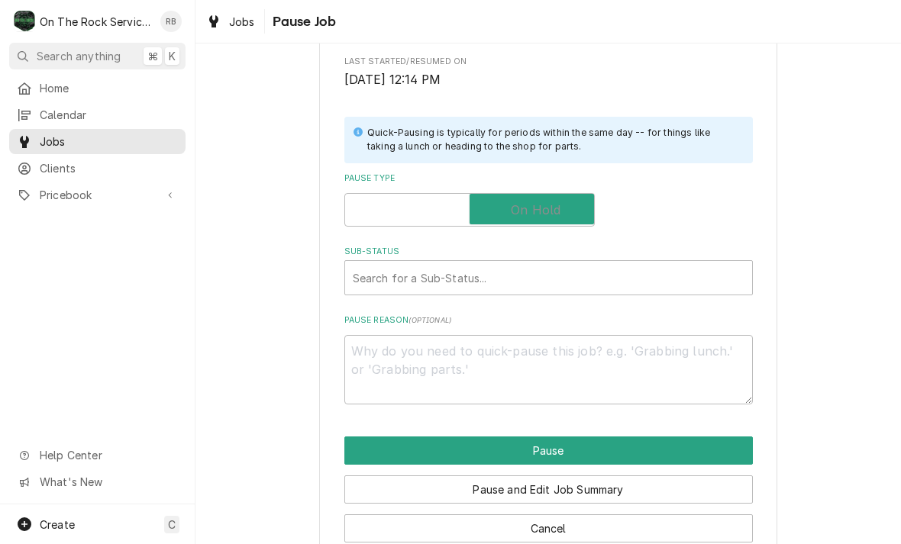
checkbox input "true"
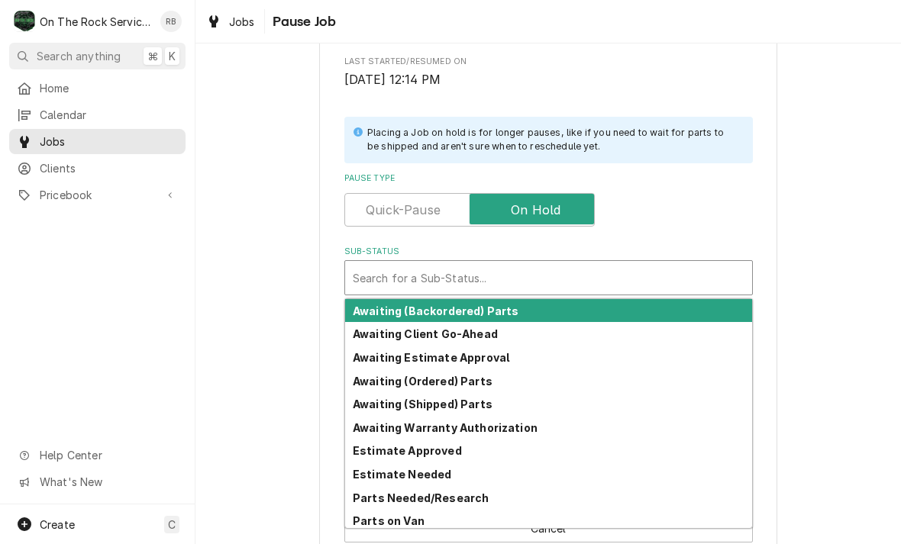
click at [470, 328] on strong "Awaiting Client Go-Ahead" at bounding box center [425, 334] width 145 height 13
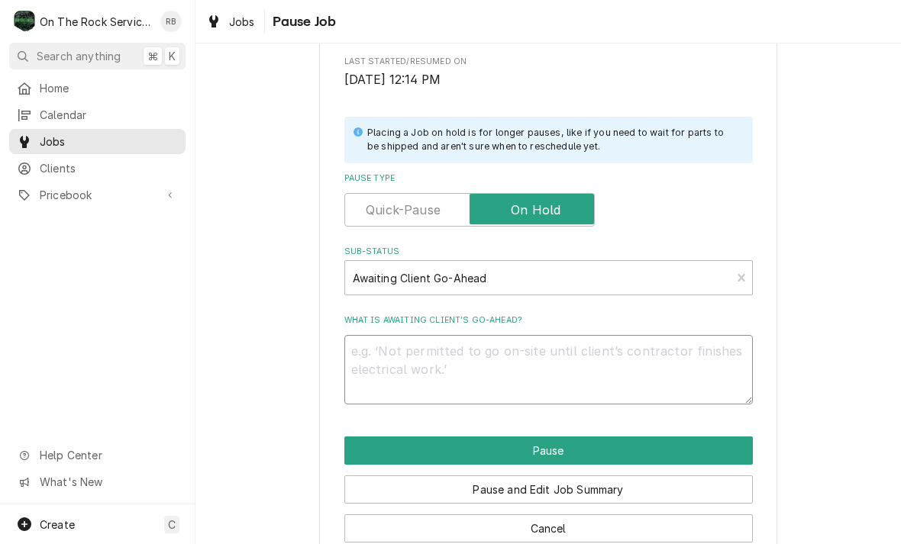
click at [549, 356] on textarea "What is awaiting client’s go-ahead?" at bounding box center [548, 369] width 409 height 69
type textarea "x"
type textarea "R"
type textarea "x"
type textarea "Re"
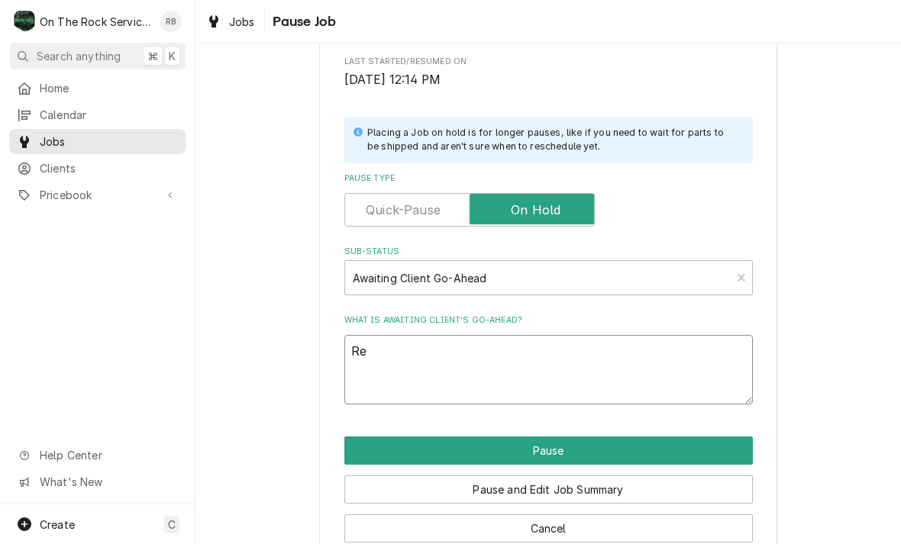
type textarea "x"
type textarea "Rec"
type textarea "x"
type textarea "Rech"
type textarea "x"
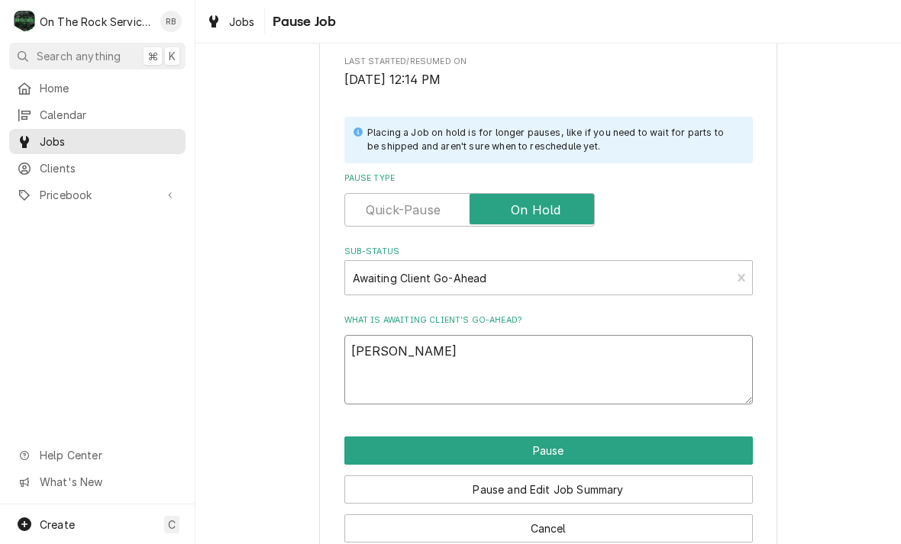
type textarea "Reche"
type textarea "x"
type textarea "Rechec"
type textarea "x"
type textarea "Recheck"
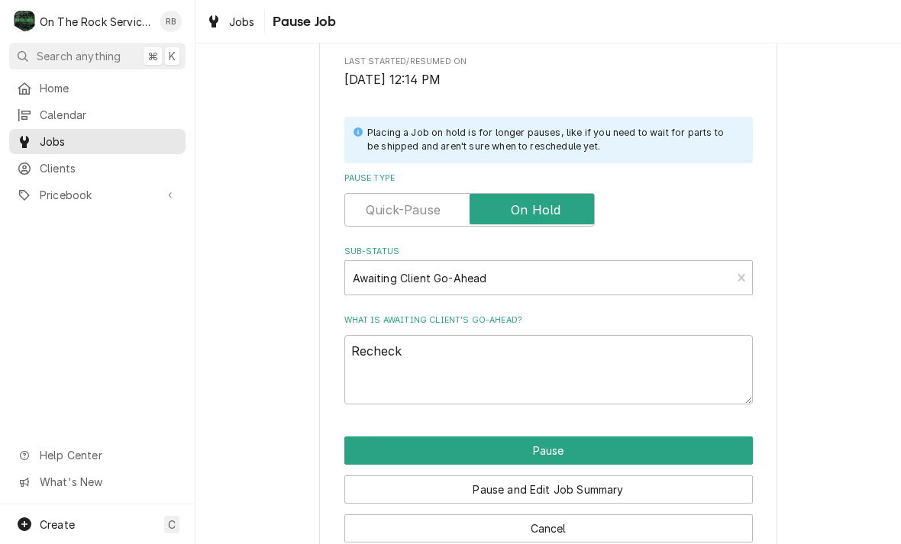
click at [817, 351] on div "Please confirm you'd like to pause this job. Roopairs Job ID JOB-1010 Service T…" at bounding box center [548, 177] width 706 height 796
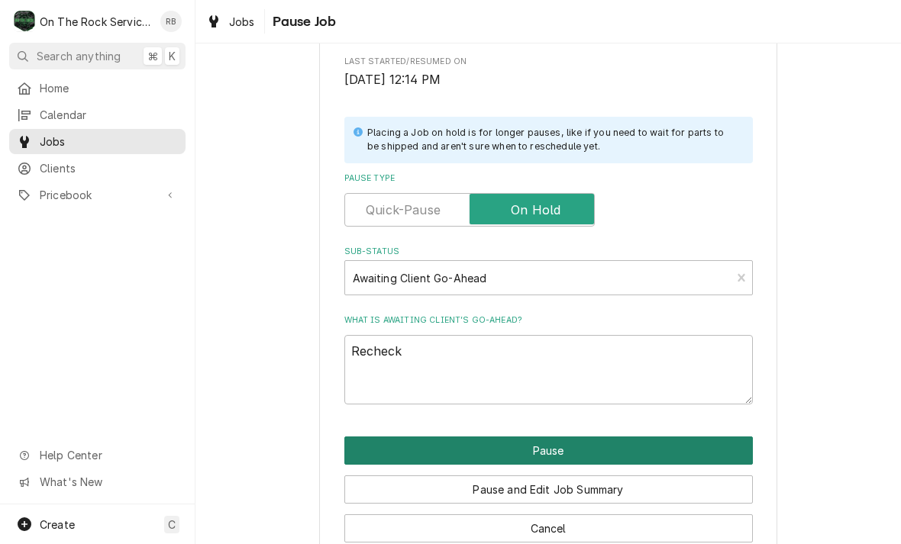
click at [699, 438] on button "Pause" at bounding box center [548, 451] width 409 height 28
type textarea "x"
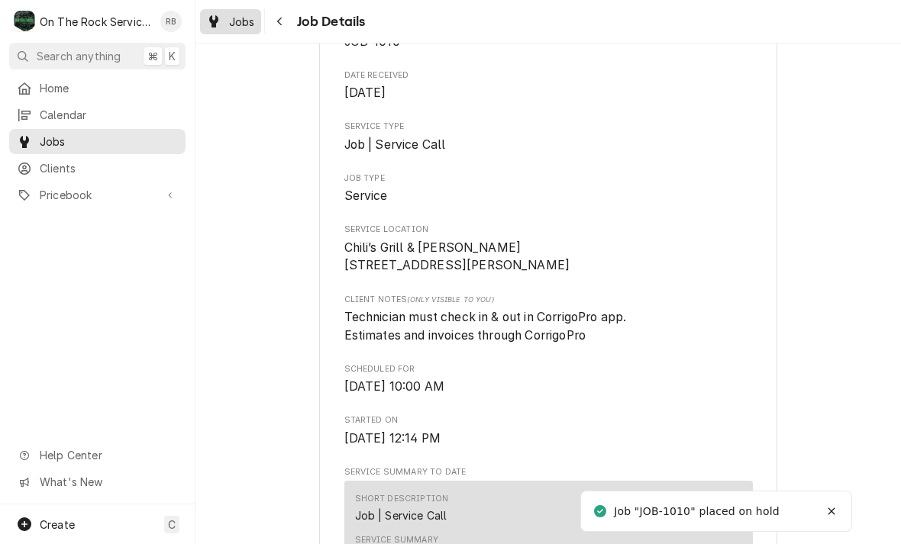
scroll to position [176, 0]
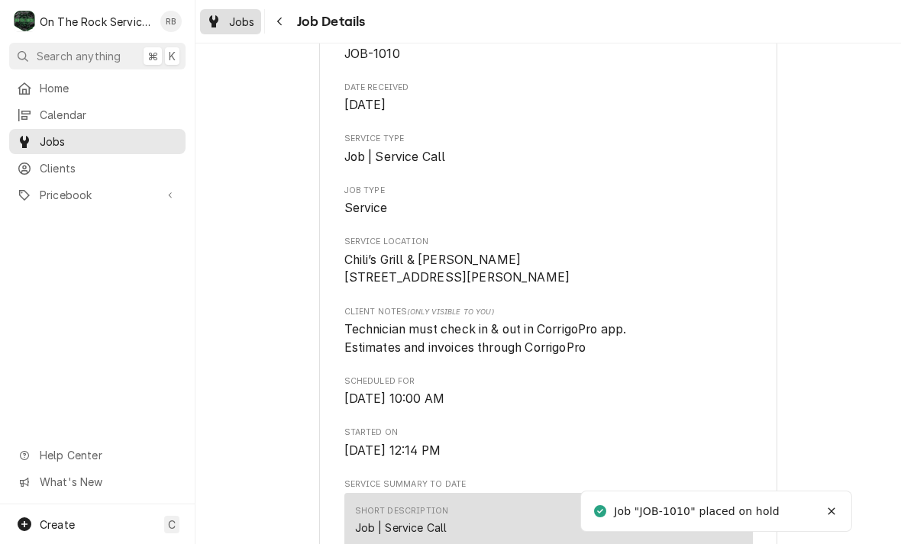
click at [241, 27] on span "Jobs" at bounding box center [242, 22] width 26 height 16
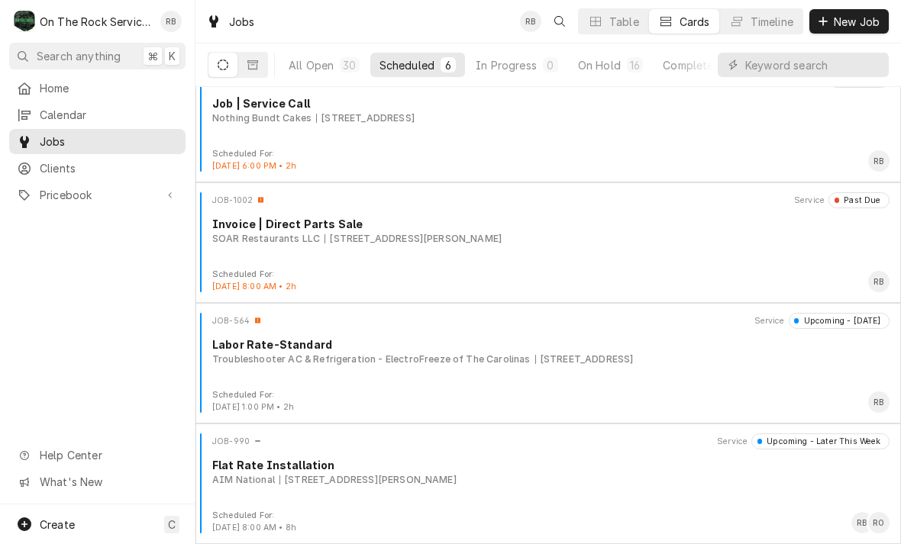
scroll to position [267, 0]
